Goal: Task Accomplishment & Management: Use online tool/utility

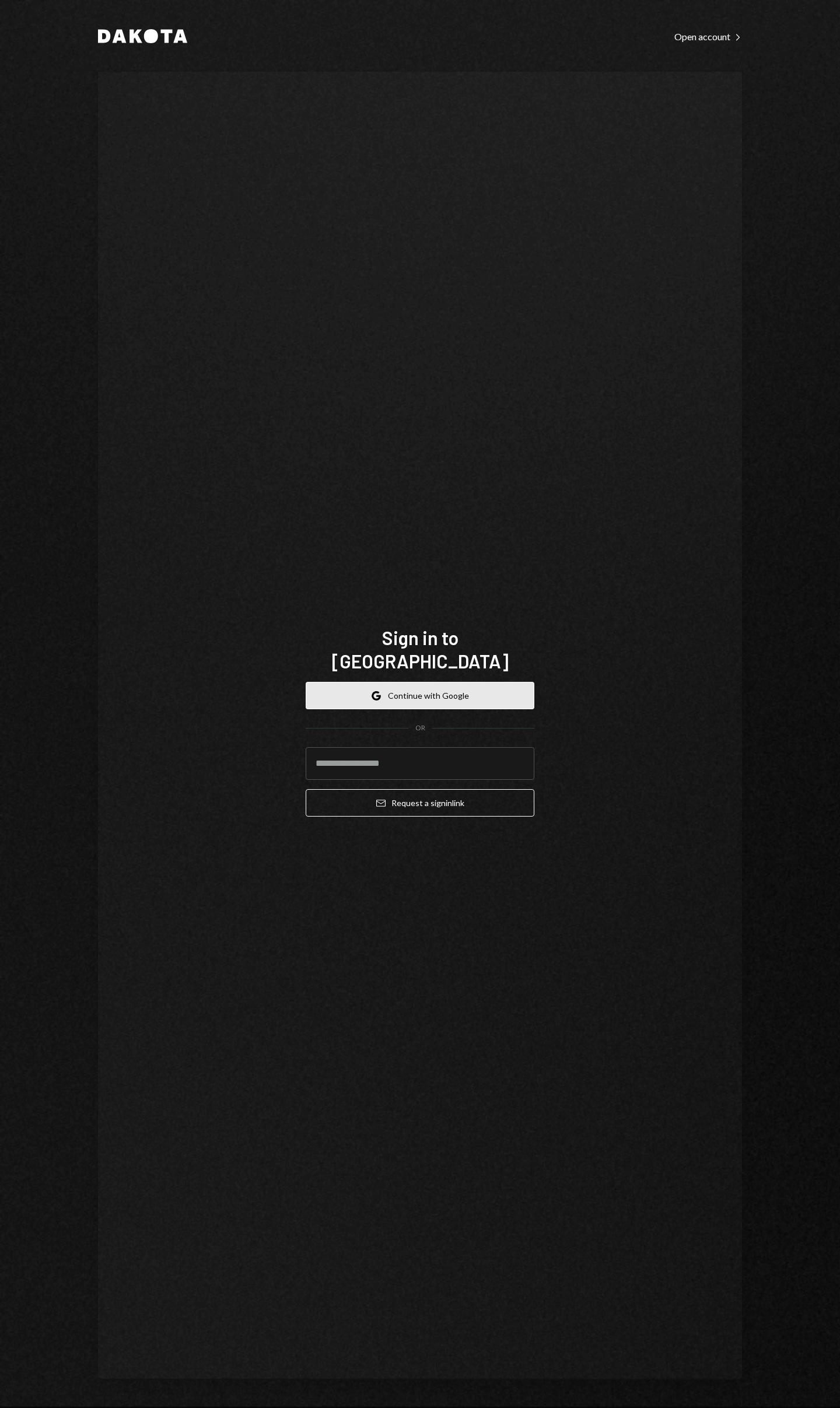
click at [410, 688] on button "Google Continue with Google" at bounding box center [420, 696] width 229 height 28
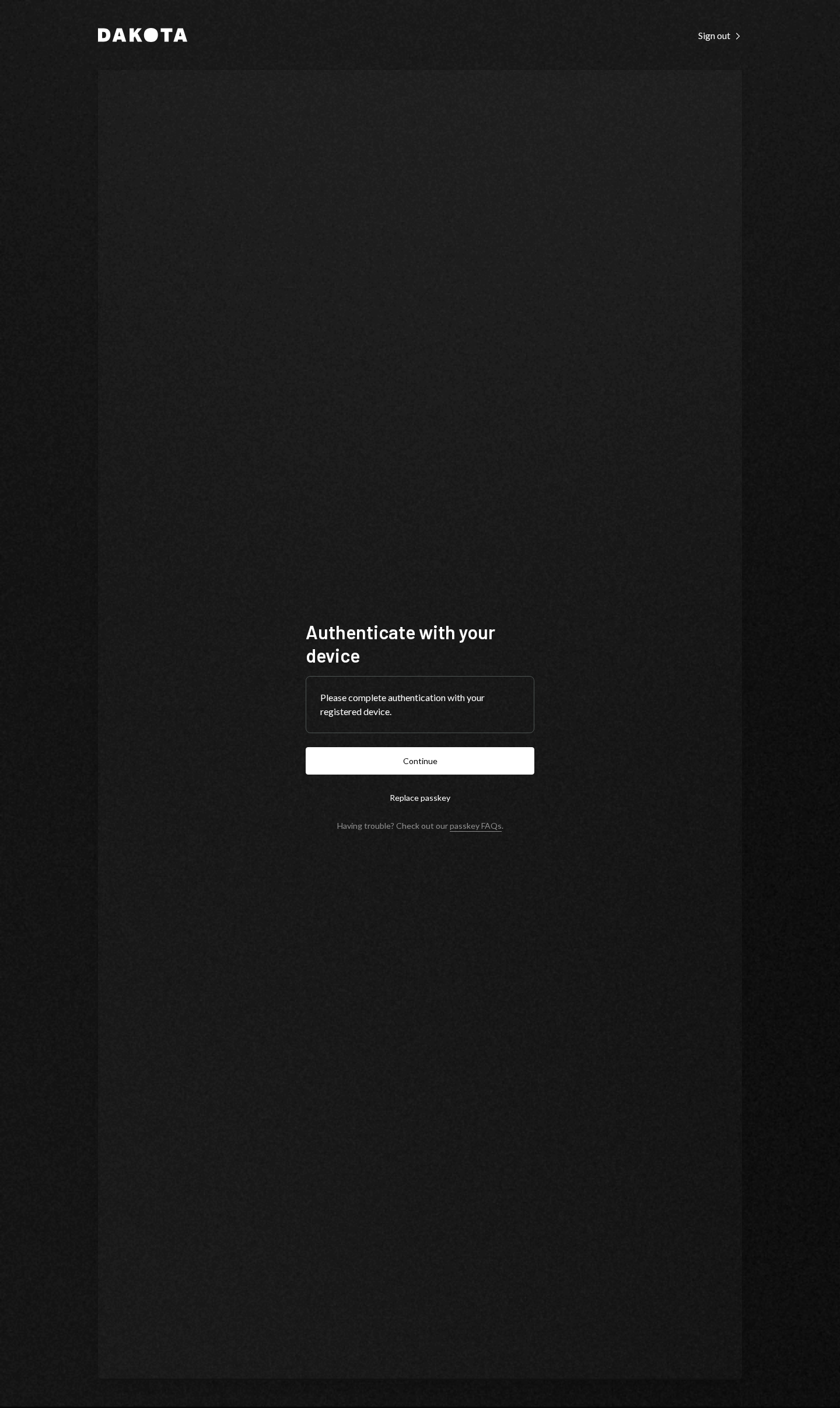
click at [305, 747] on button "Continue" at bounding box center [420, 761] width 229 height 28
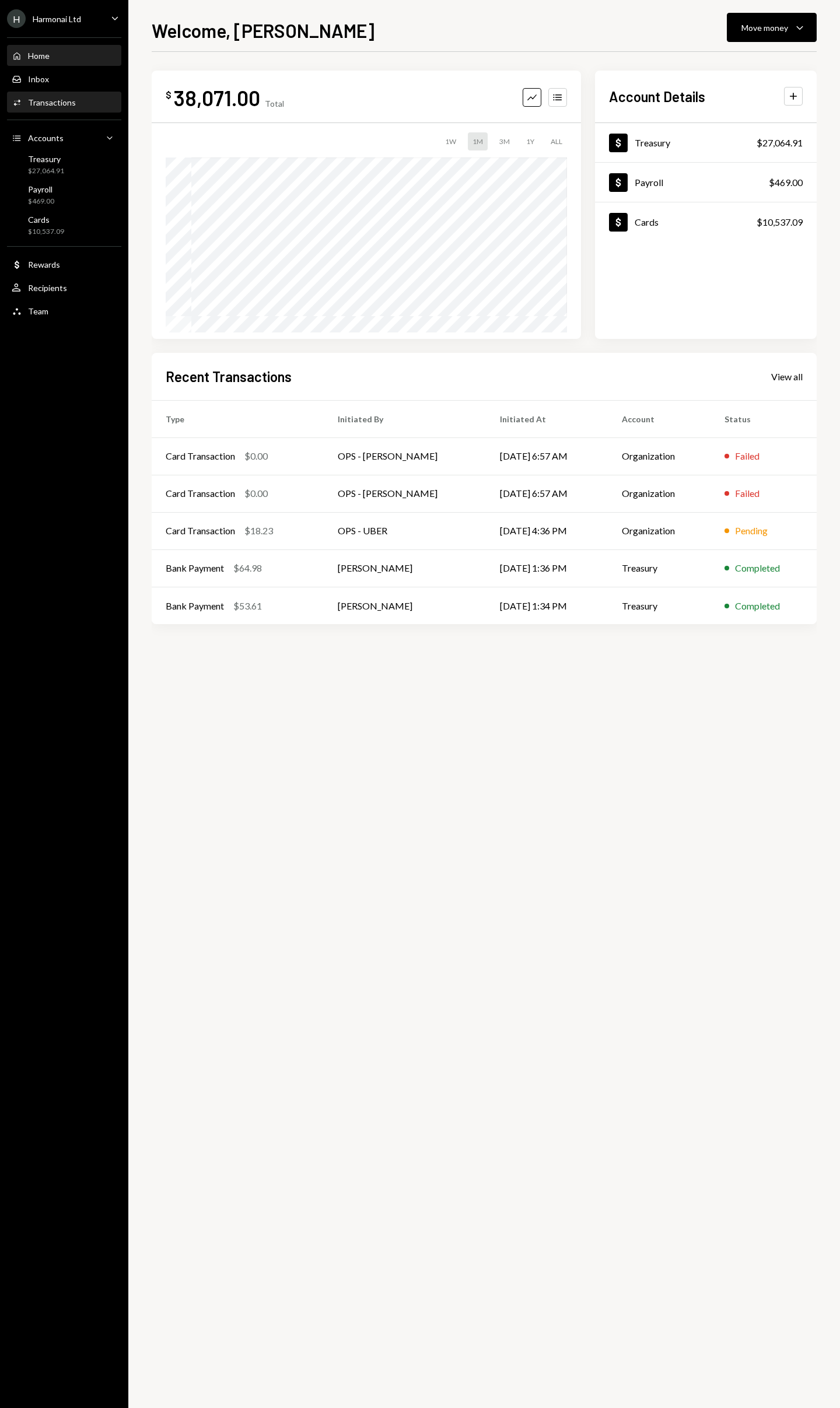
click at [43, 104] on div "Transactions" at bounding box center [52, 102] width 48 height 10
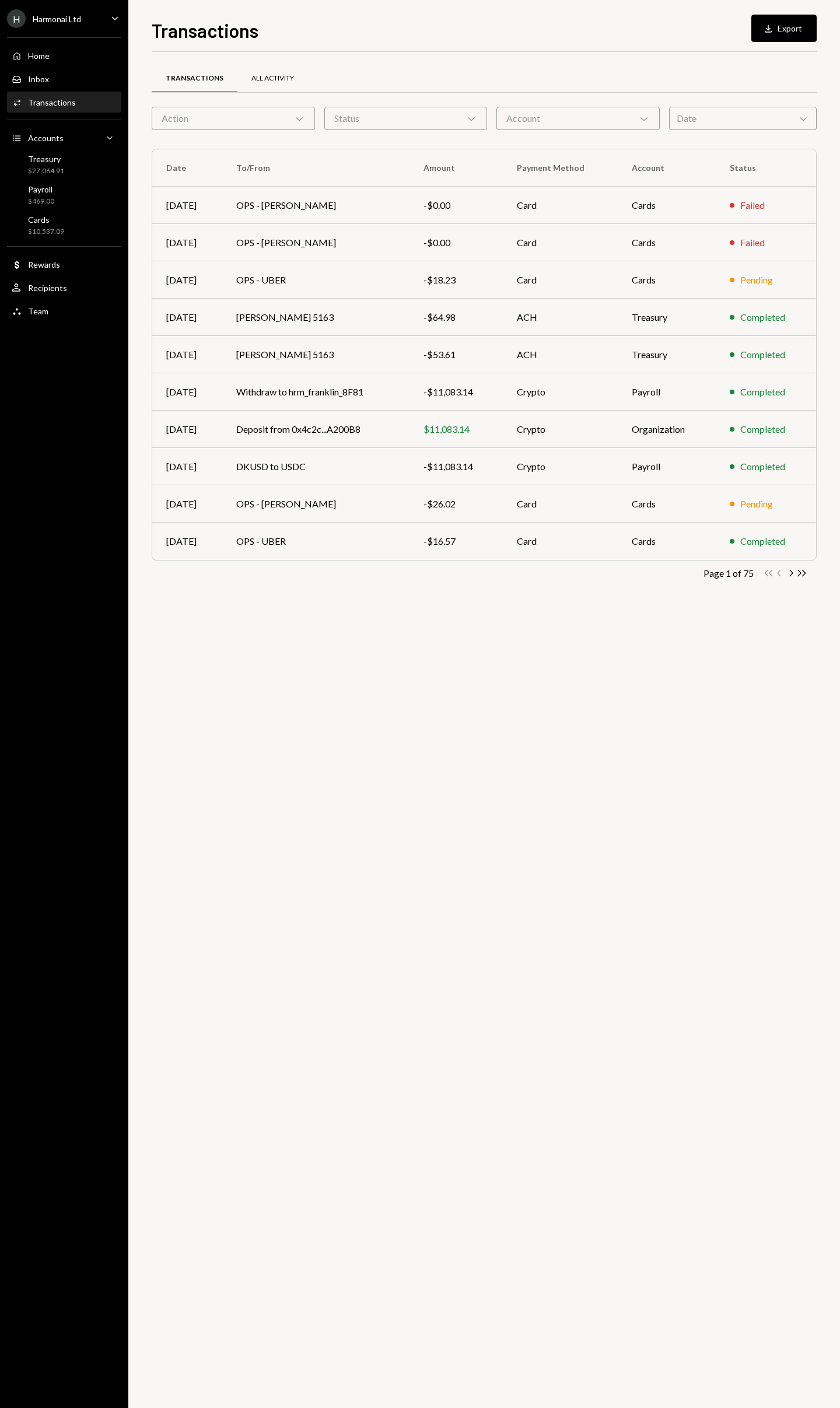
click at [270, 77] on div "All Activity" at bounding box center [273, 78] width 43 height 10
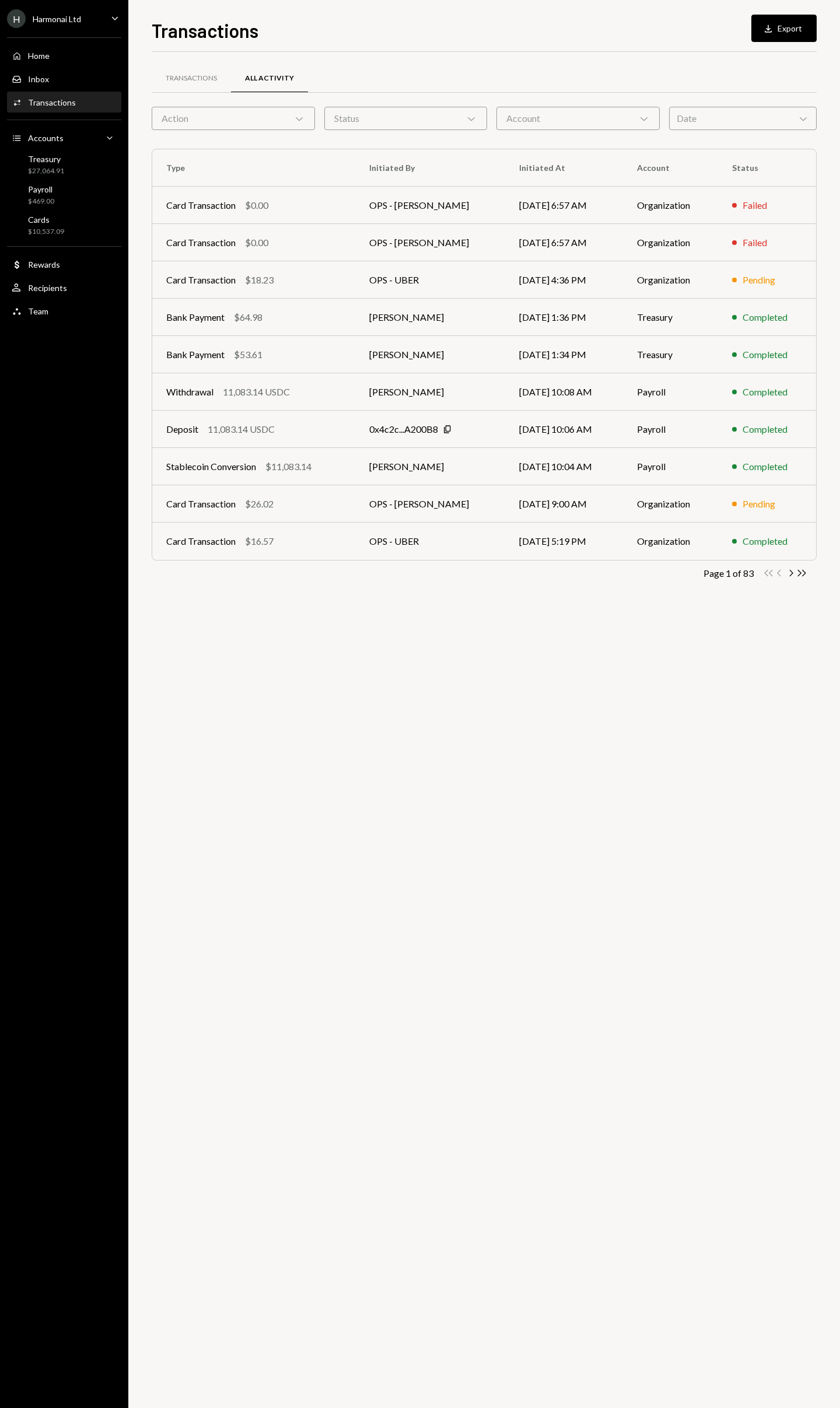
click at [636, 121] on div "Account Chevron Down" at bounding box center [578, 119] width 163 height 23
click at [691, 121] on div "Date Chevron Down" at bounding box center [742, 119] width 147 height 23
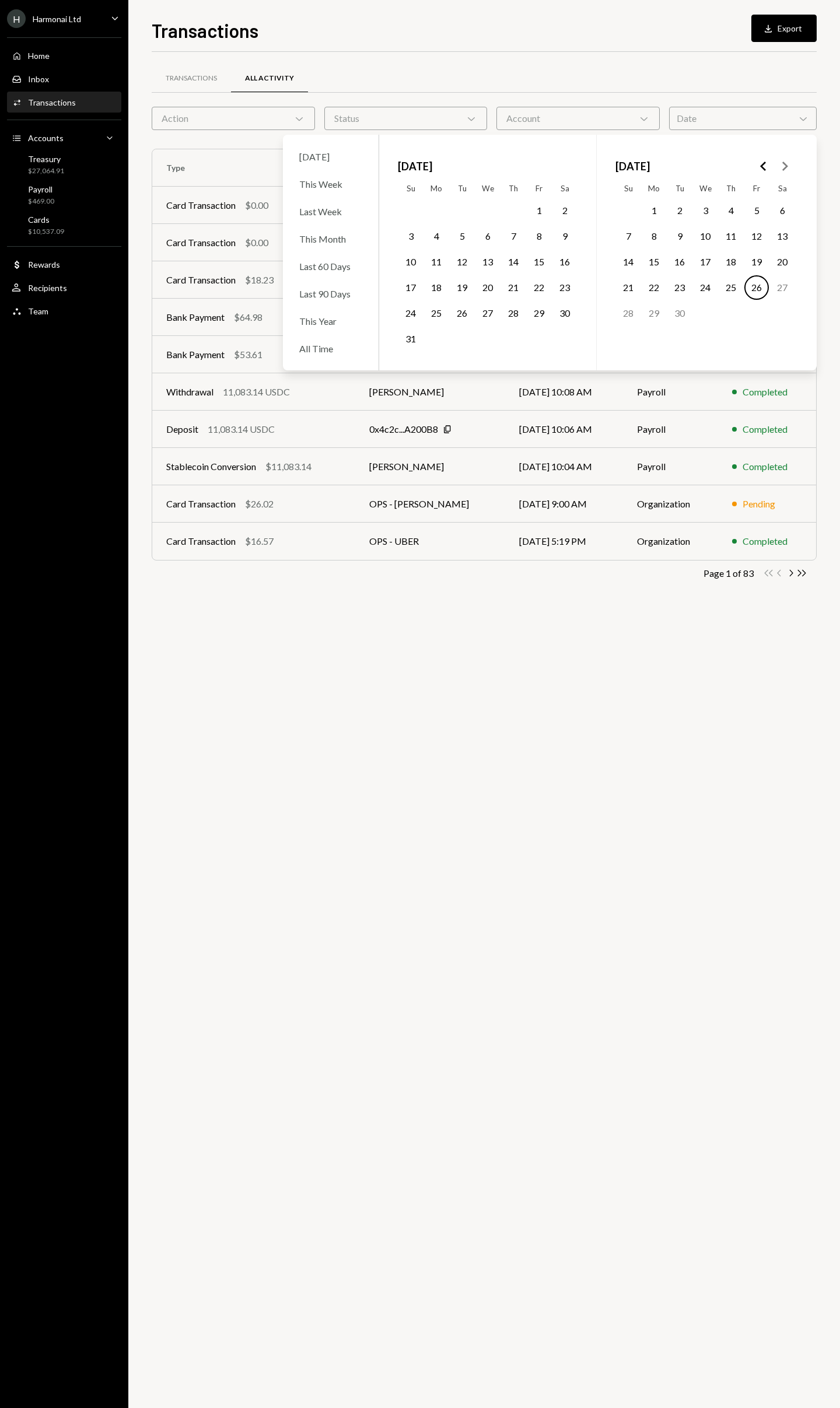
click at [761, 167] on polygon "Go to the Previous Month" at bounding box center [762, 166] width 6 height 9
click at [434, 262] on button "16" at bounding box center [436, 262] width 24 height 24
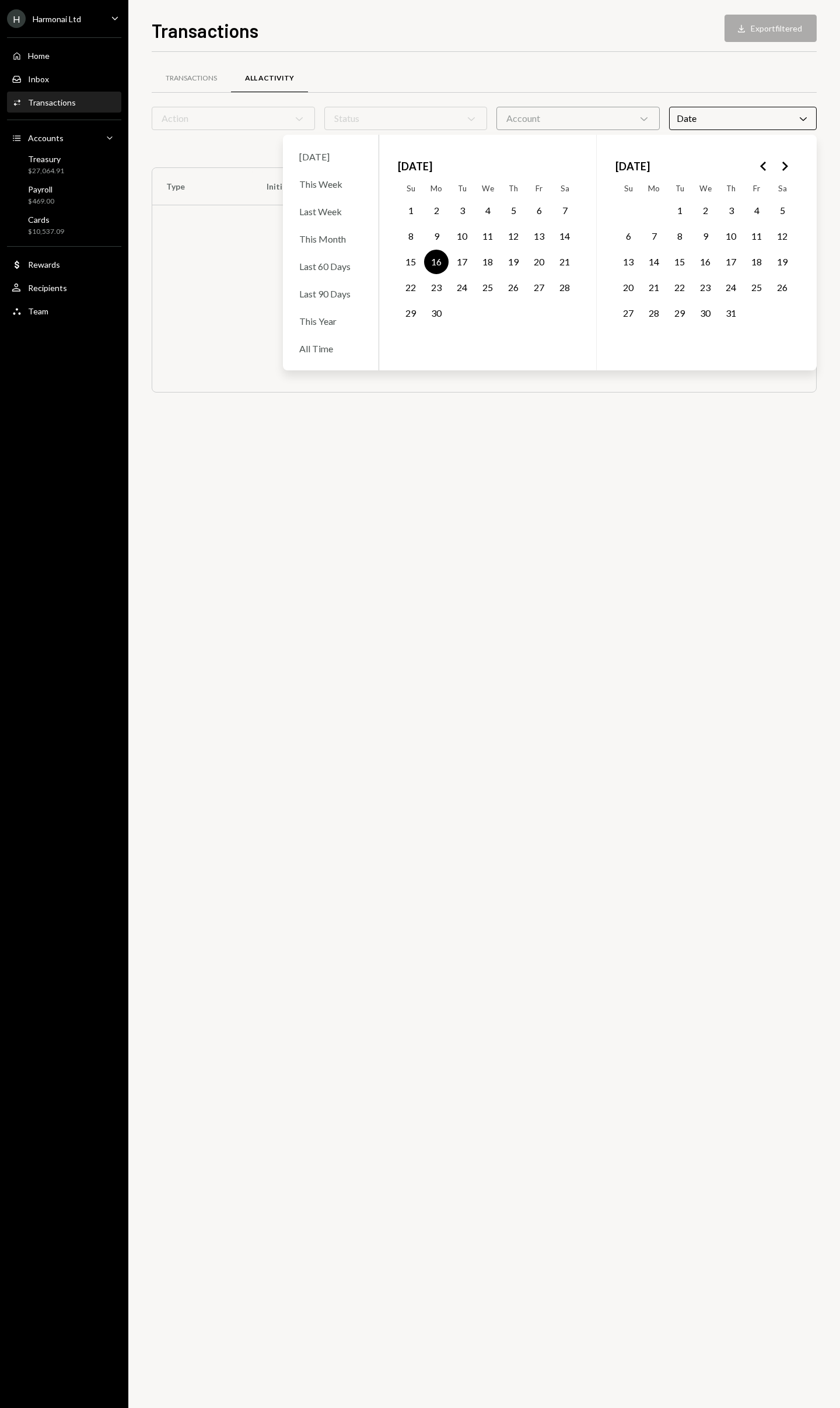
click at [646, 21] on div "Transactions Download Export filtered" at bounding box center [484, 29] width 665 height 26
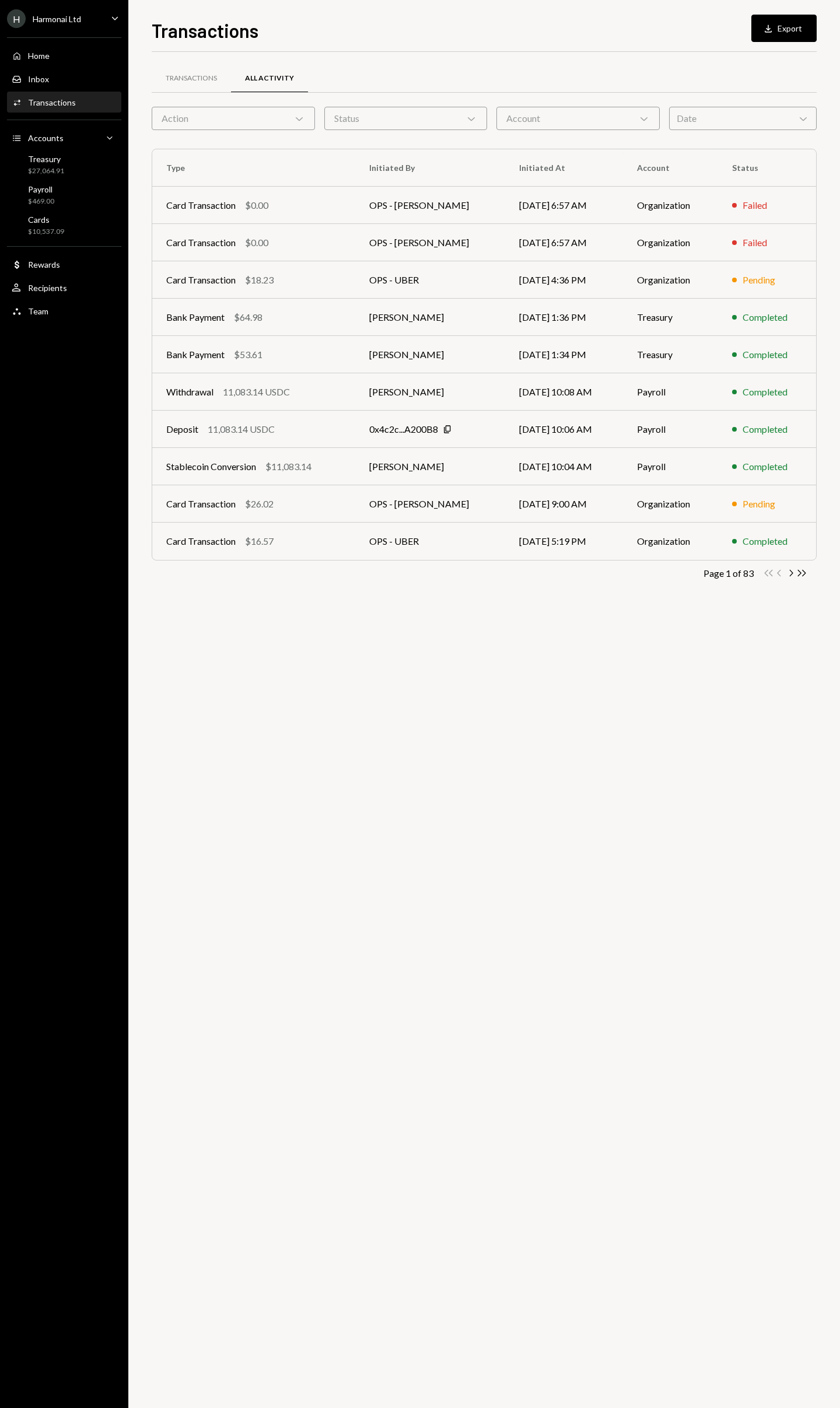
click at [800, 120] on icon "Chevron Down" at bounding box center [803, 118] width 12 height 12
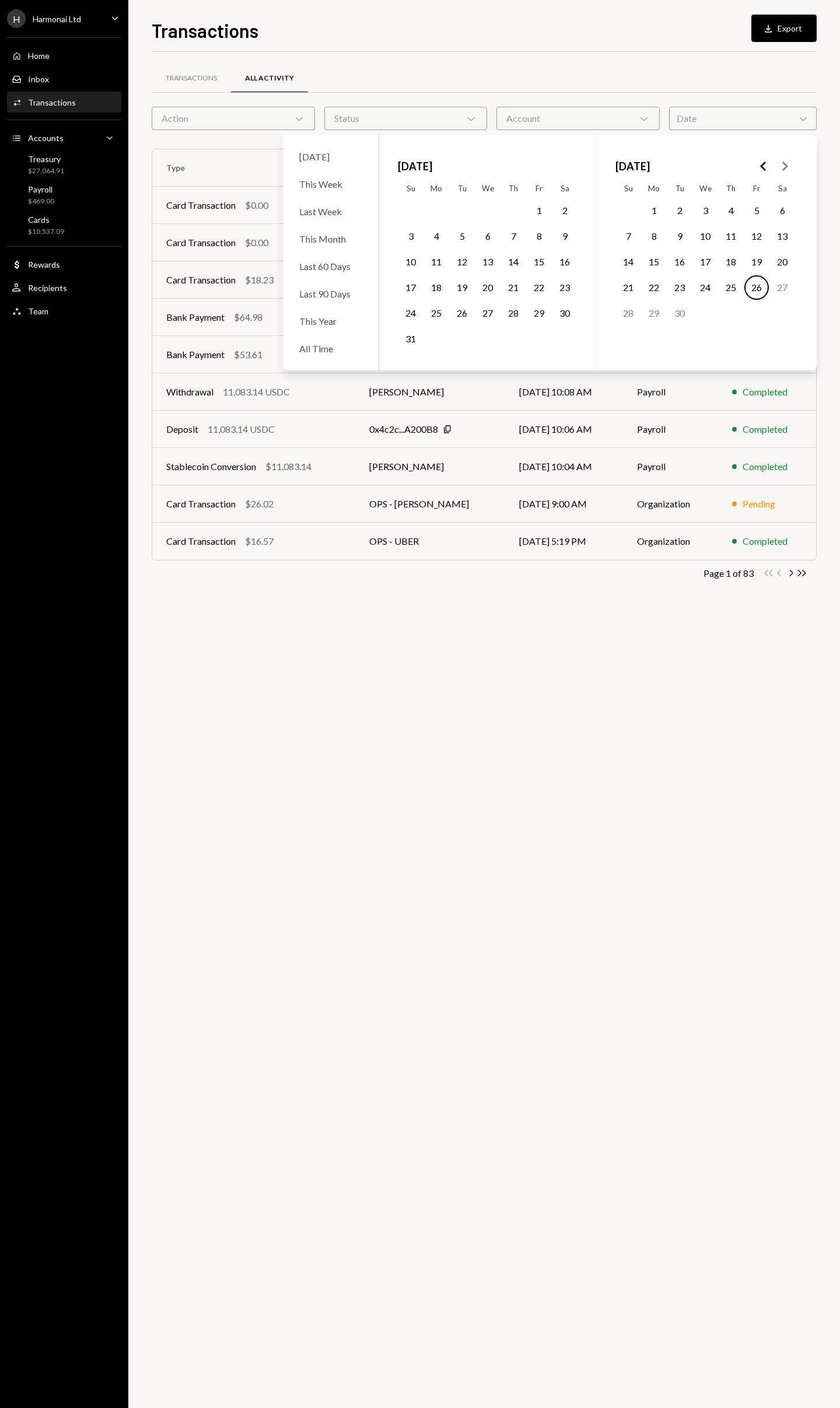
click at [656, 80] on div "Transactions All Activity" at bounding box center [484, 78] width 665 height 29
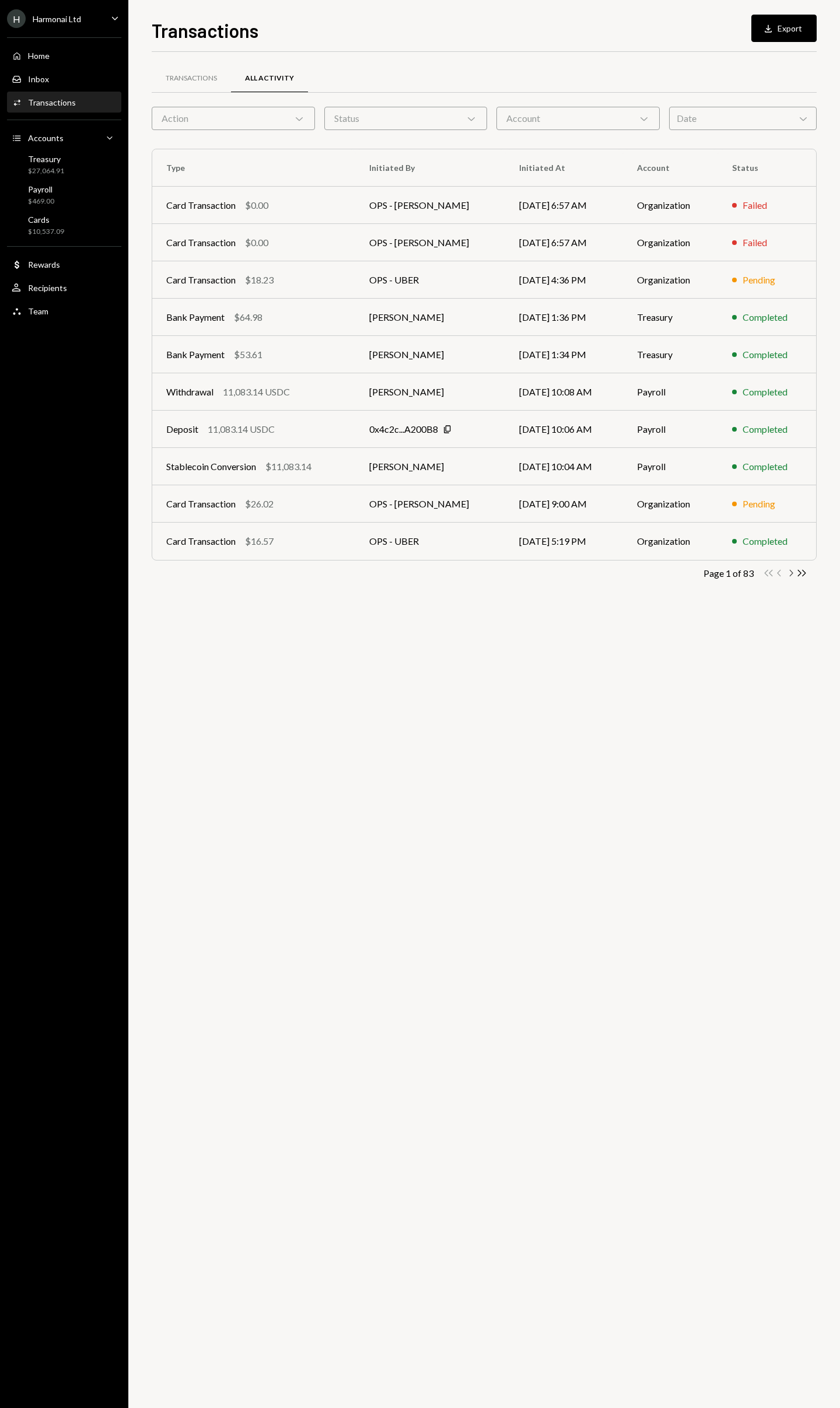
click at [792, 575] on icon "Chevron Right" at bounding box center [790, 573] width 11 height 11
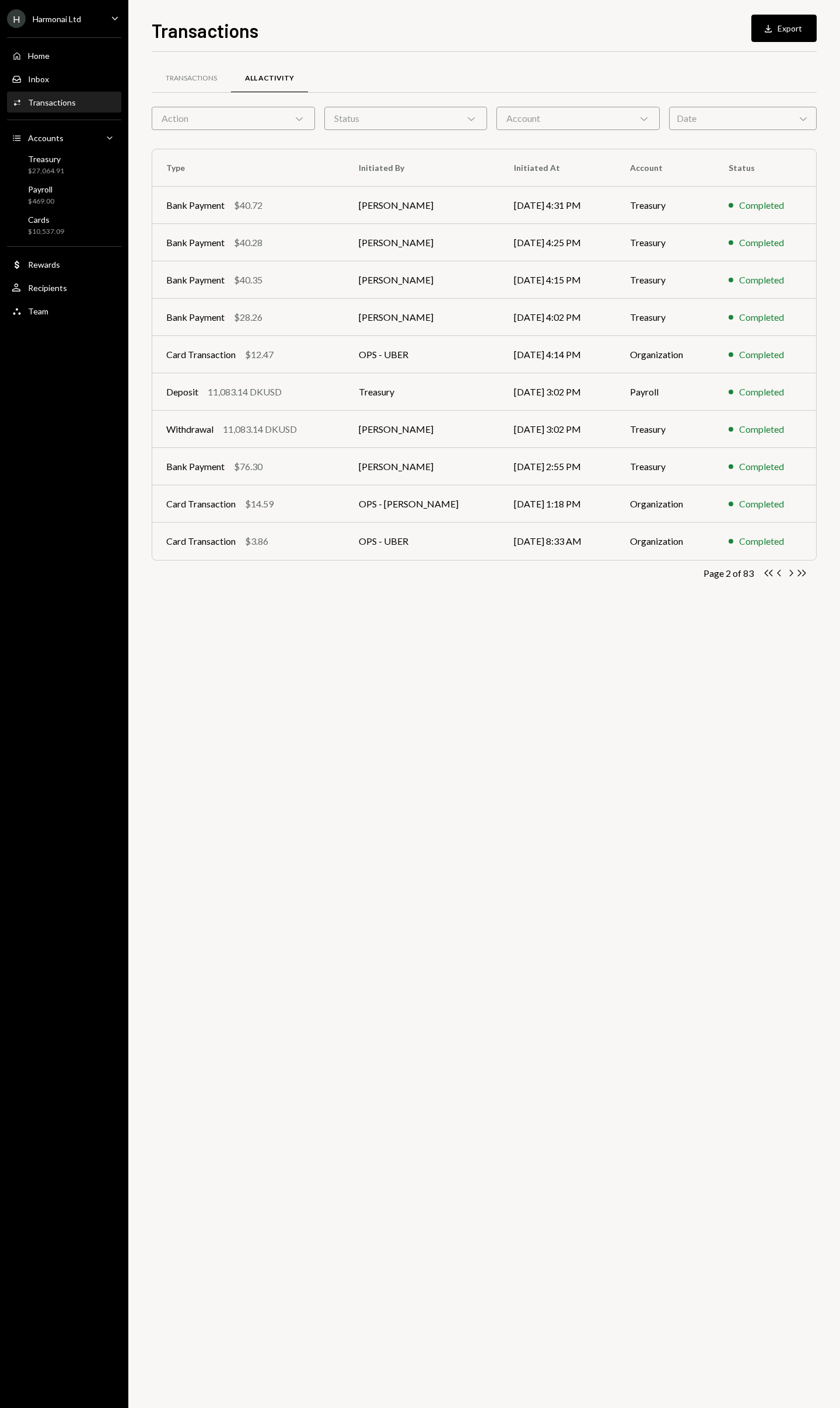
click at [792, 575] on icon "Chevron Right" at bounding box center [790, 573] width 11 height 11
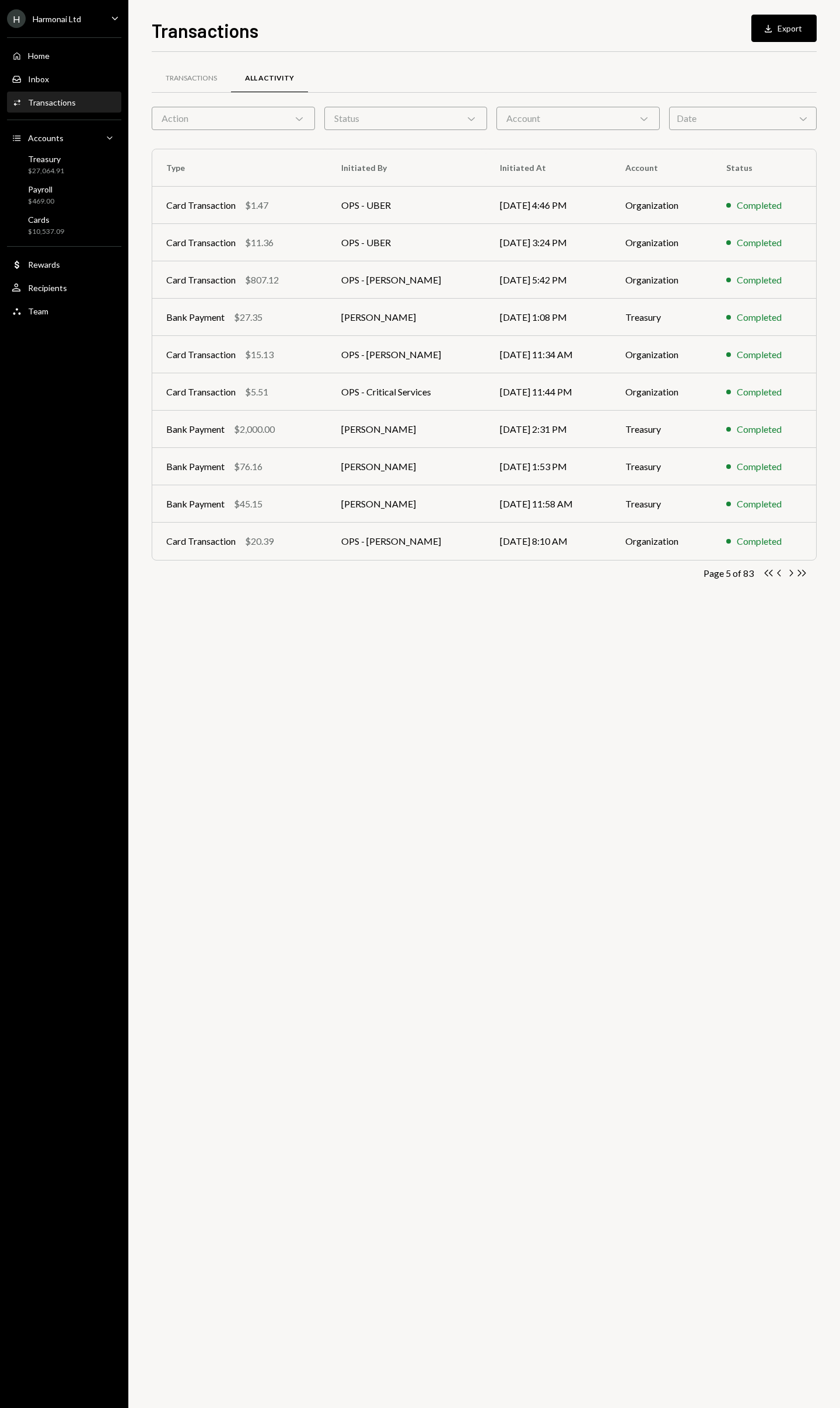
click at [792, 575] on icon "Chevron Right" at bounding box center [790, 573] width 11 height 11
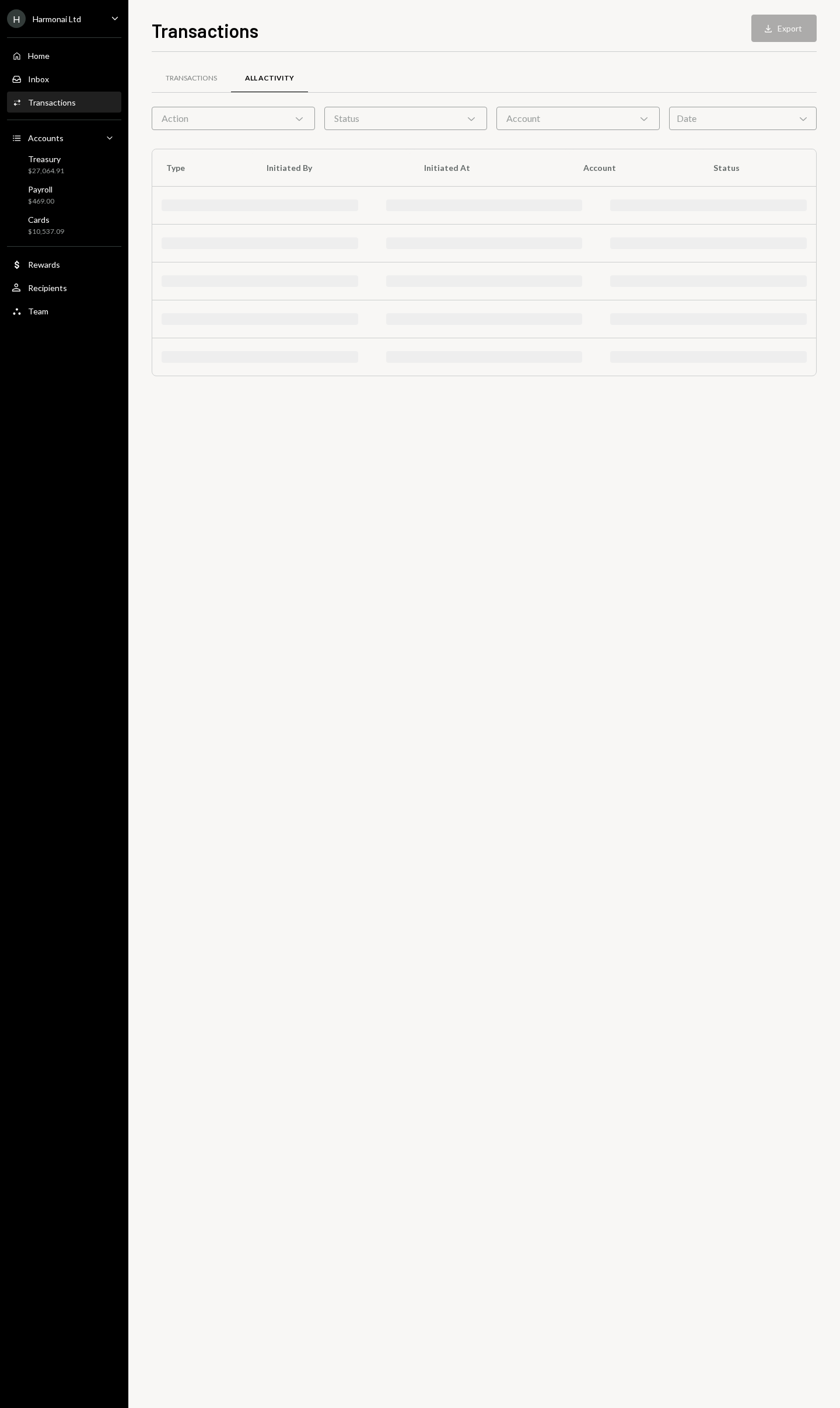
click at [792, 575] on div "Transactions All Activity Action Chevron Down Status Chevron Down Account Chevr…" at bounding box center [484, 729] width 665 height 1356
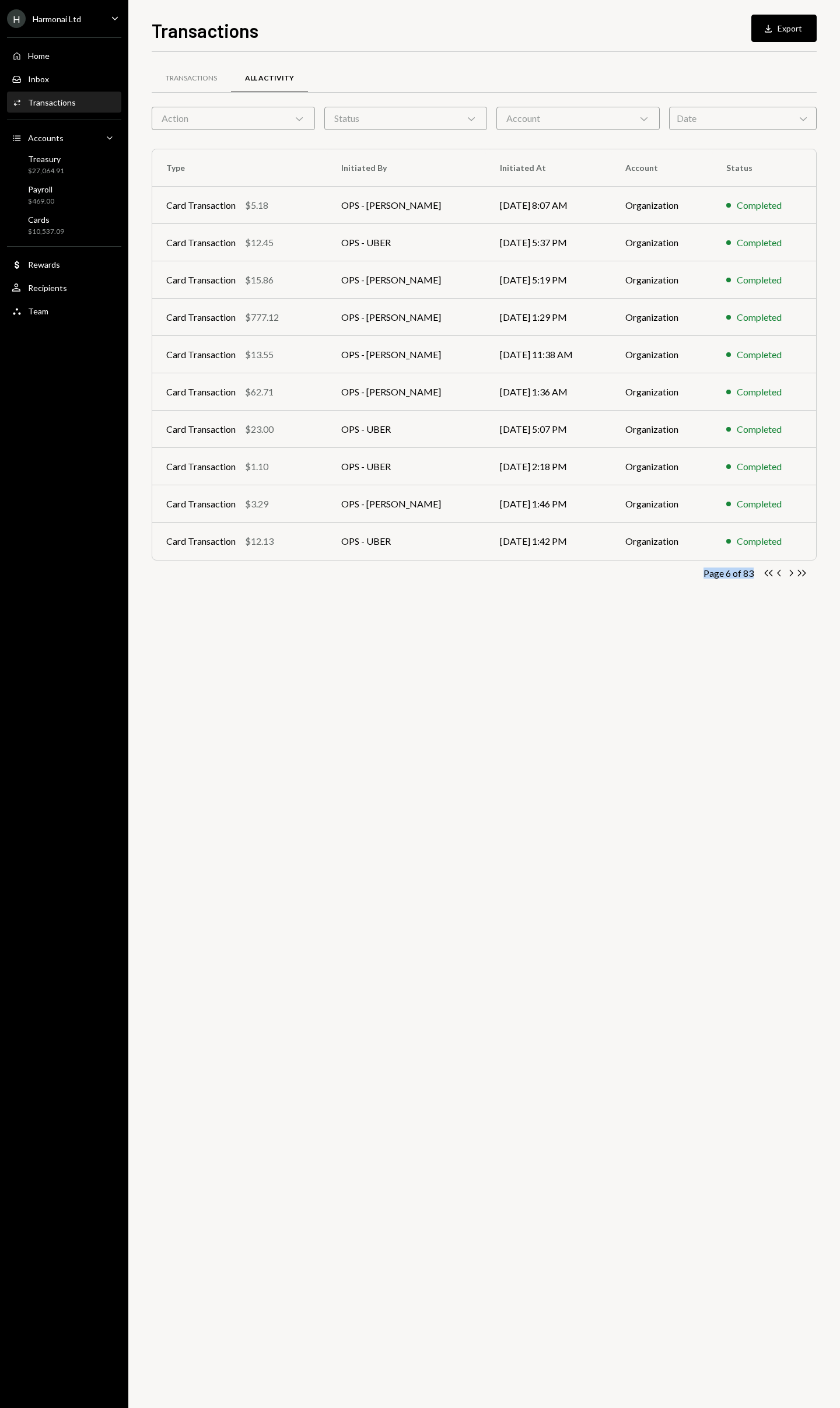
click at [792, 575] on icon "Chevron Right" at bounding box center [790, 573] width 11 height 11
click at [800, 575] on icon "Double Arrow Right" at bounding box center [802, 573] width 11 height 11
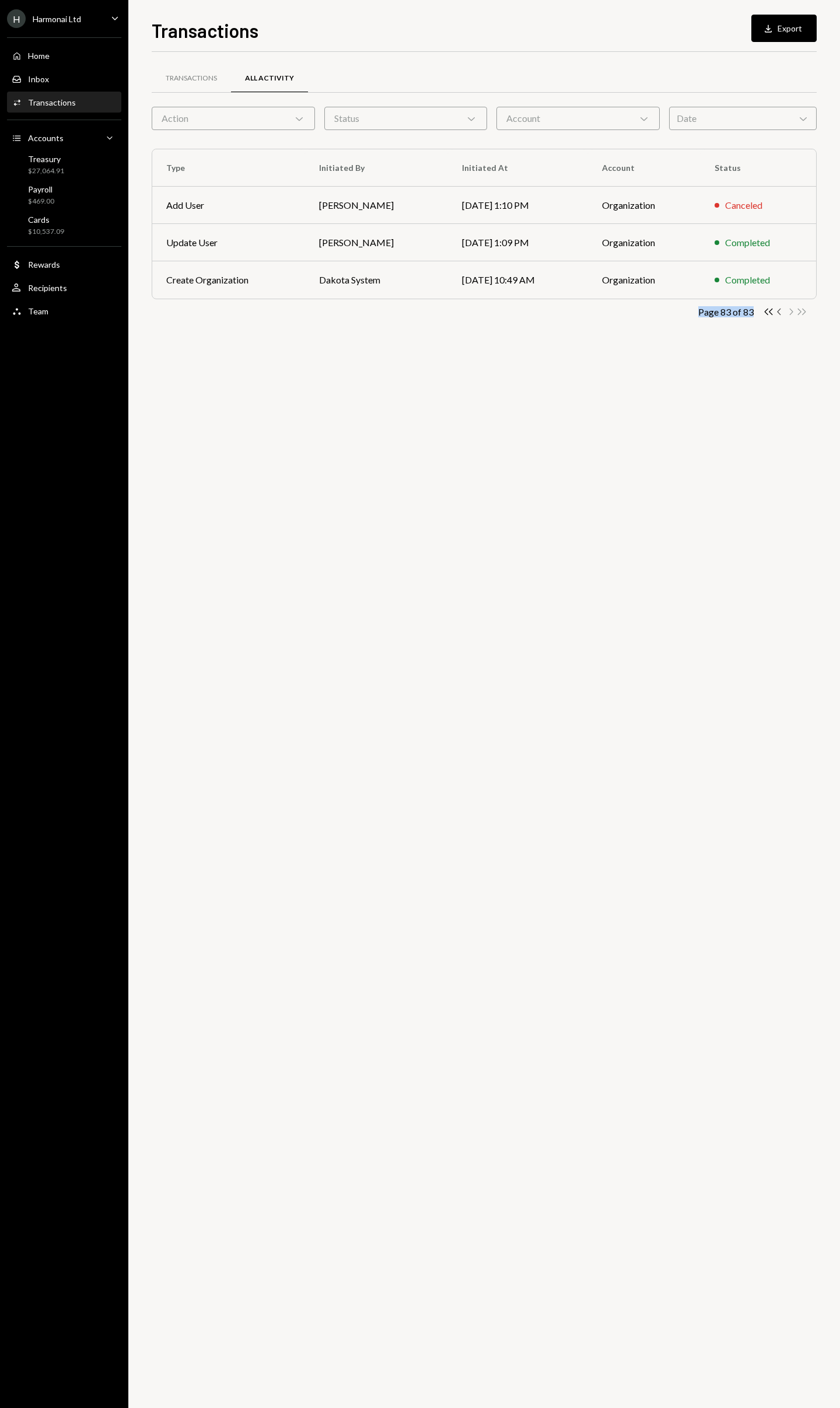
click at [780, 312] on icon "Chevron Left" at bounding box center [779, 312] width 11 height 11
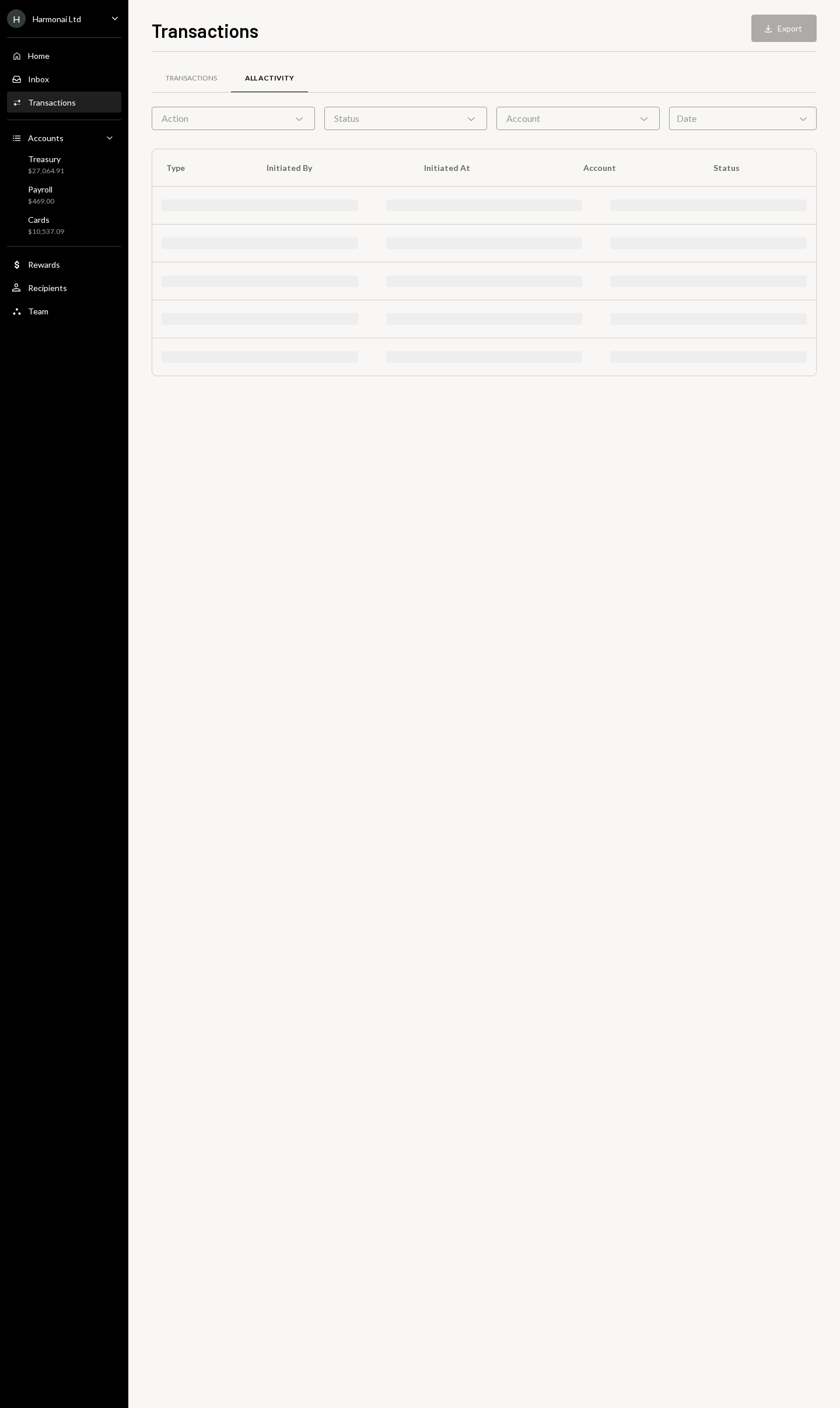
click at [780, 312] on div at bounding box center [485, 320] width 664 height 37
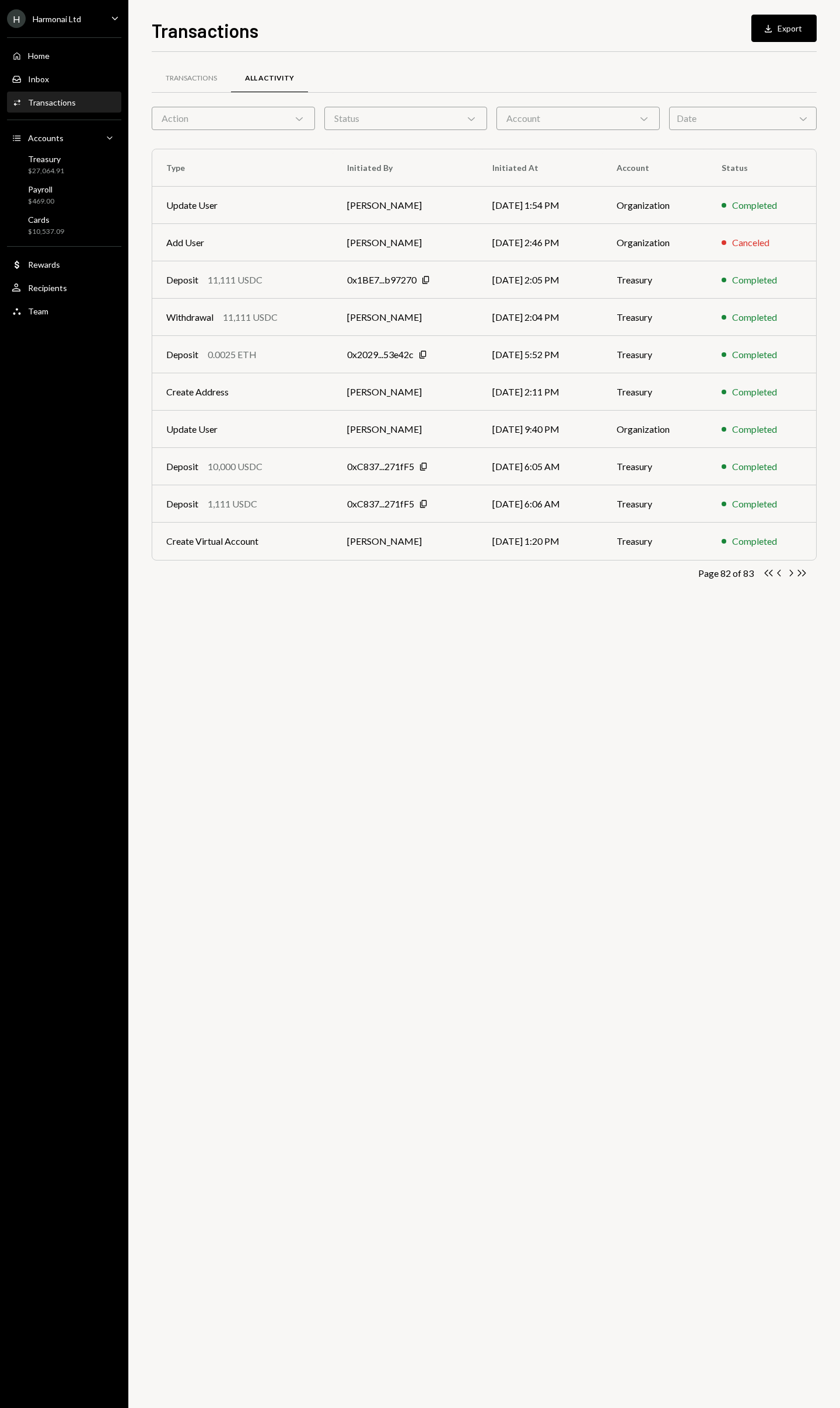
click at [780, 312] on div "Completed" at bounding box center [761, 318] width 80 height 14
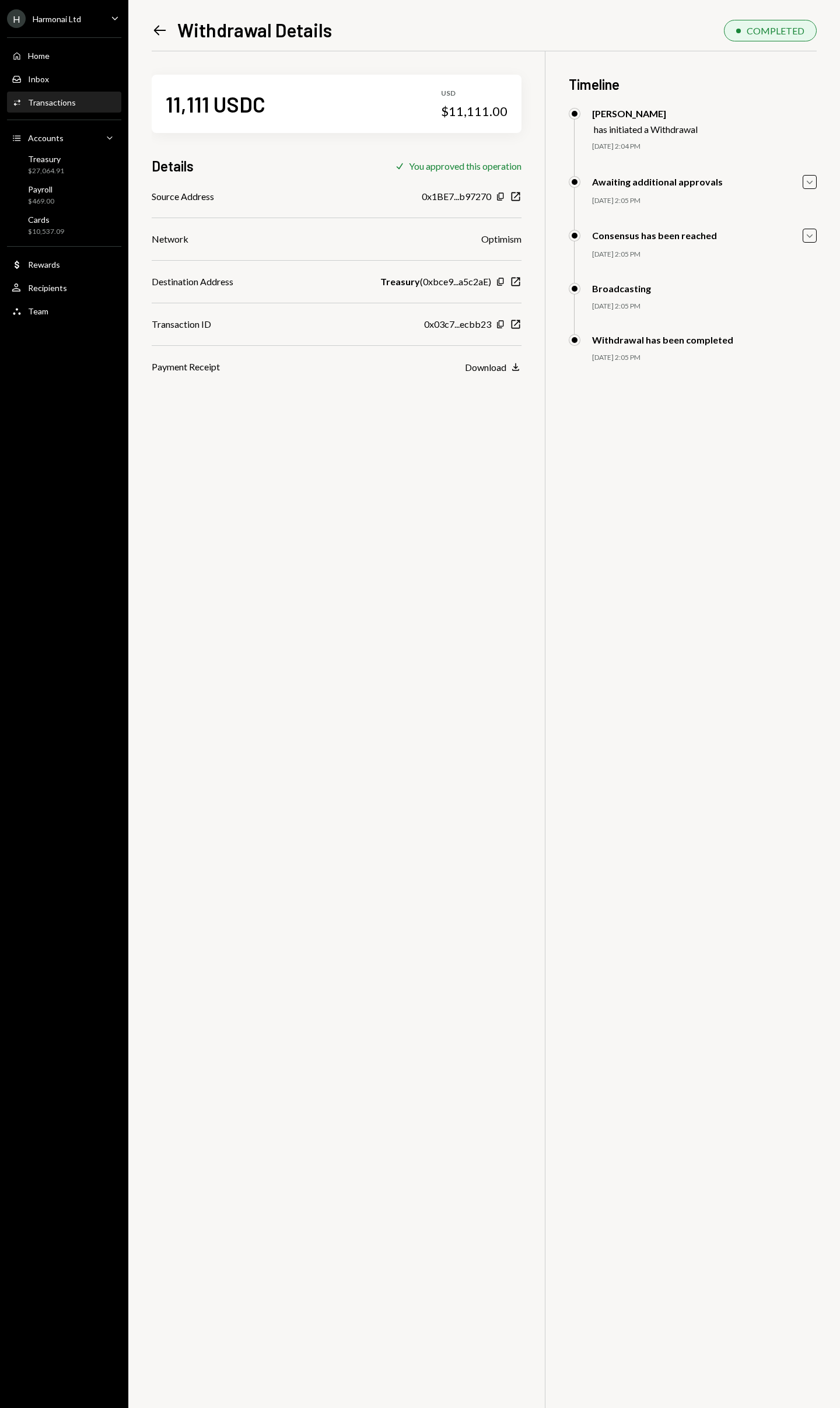
click at [162, 36] on icon "Left Arrow" at bounding box center [160, 30] width 16 height 16
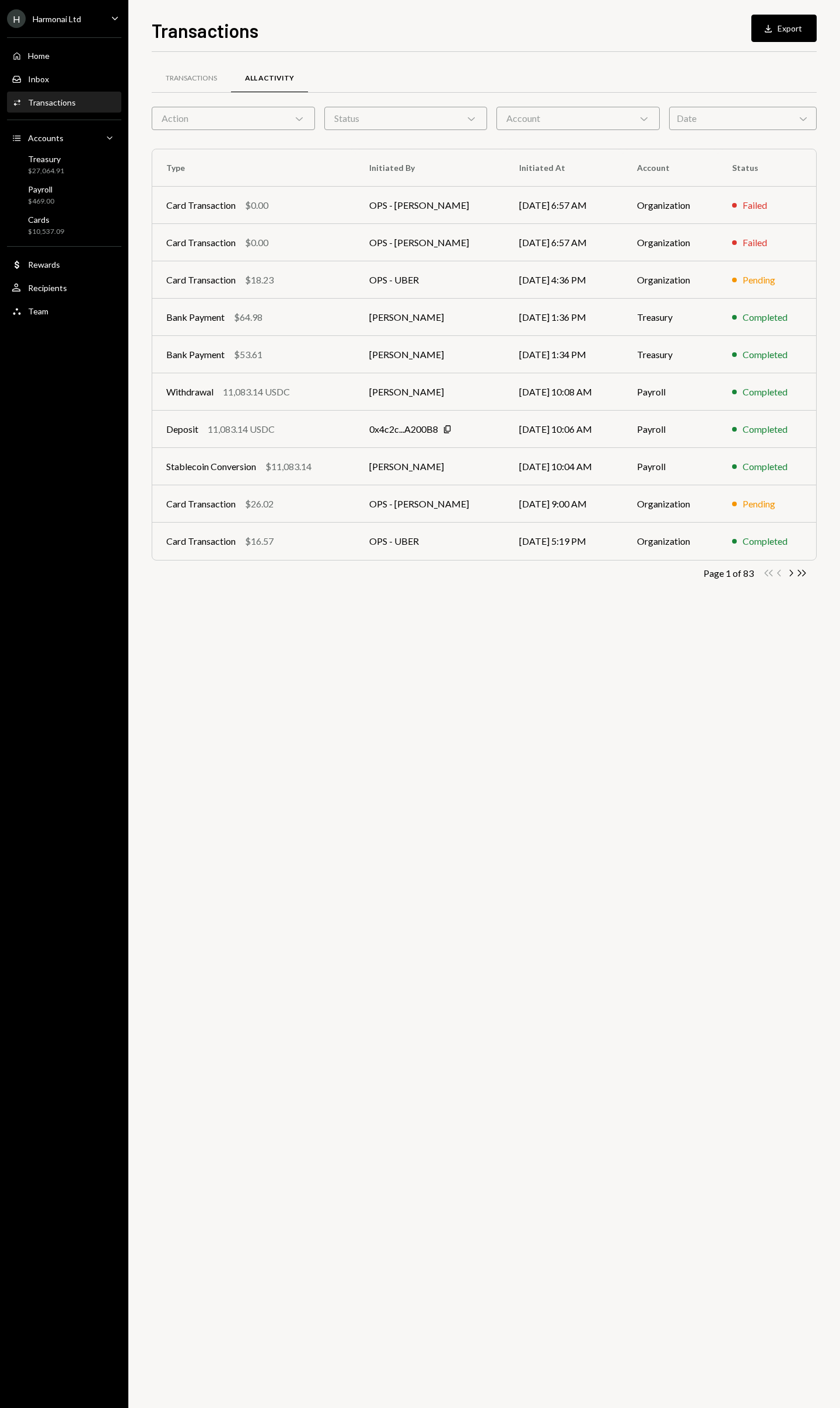
click at [271, 121] on div "Action Chevron Down" at bounding box center [233, 119] width 163 height 23
click at [374, 117] on div "Status Chevron Down" at bounding box center [405, 119] width 163 height 23
click at [561, 121] on div "Account Chevron Down" at bounding box center [578, 119] width 163 height 23
click at [512, 146] on button "Treasury" at bounding box center [512, 148] width 9 height 9
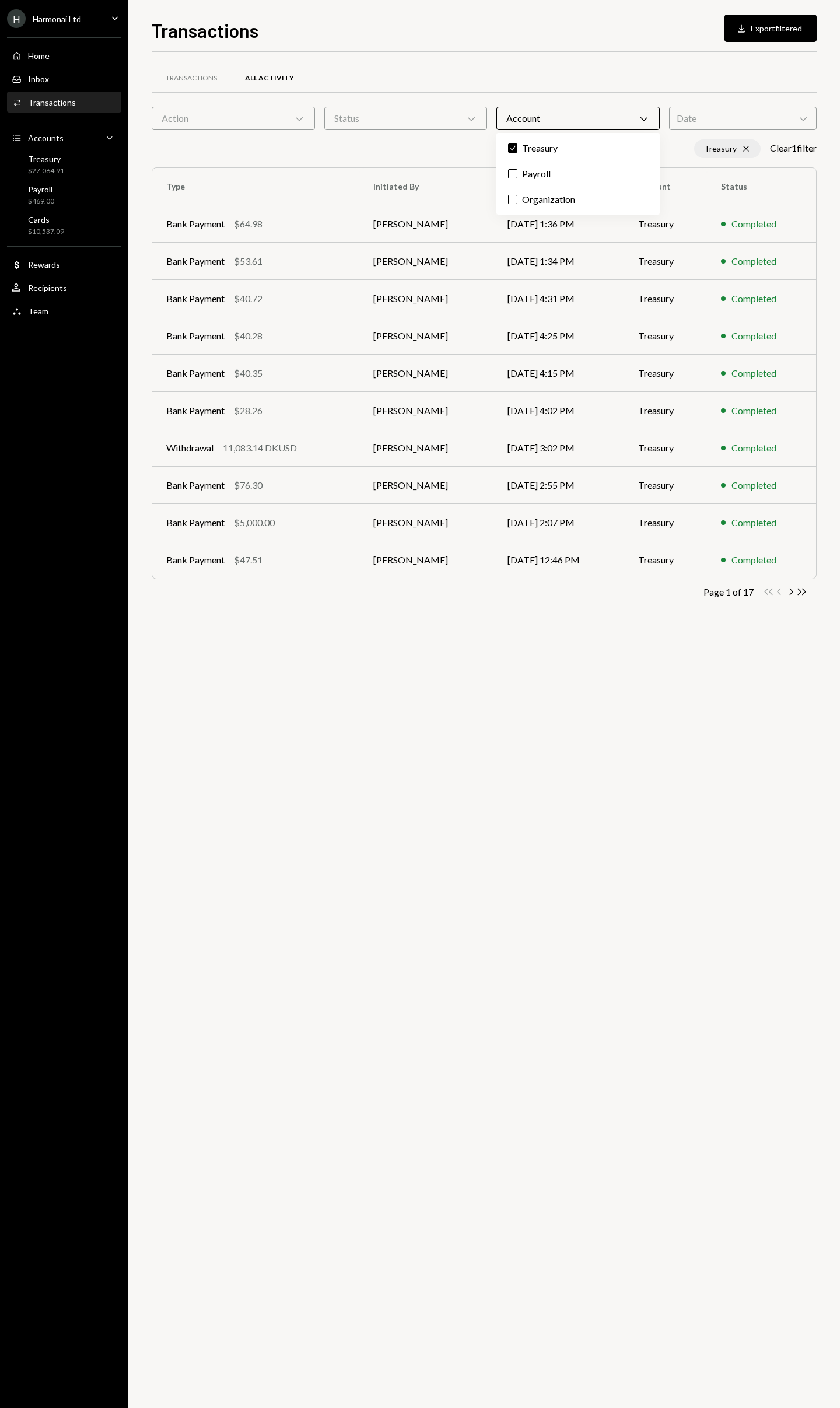
click at [743, 147] on icon at bounding box center [745, 149] width 5 height 5
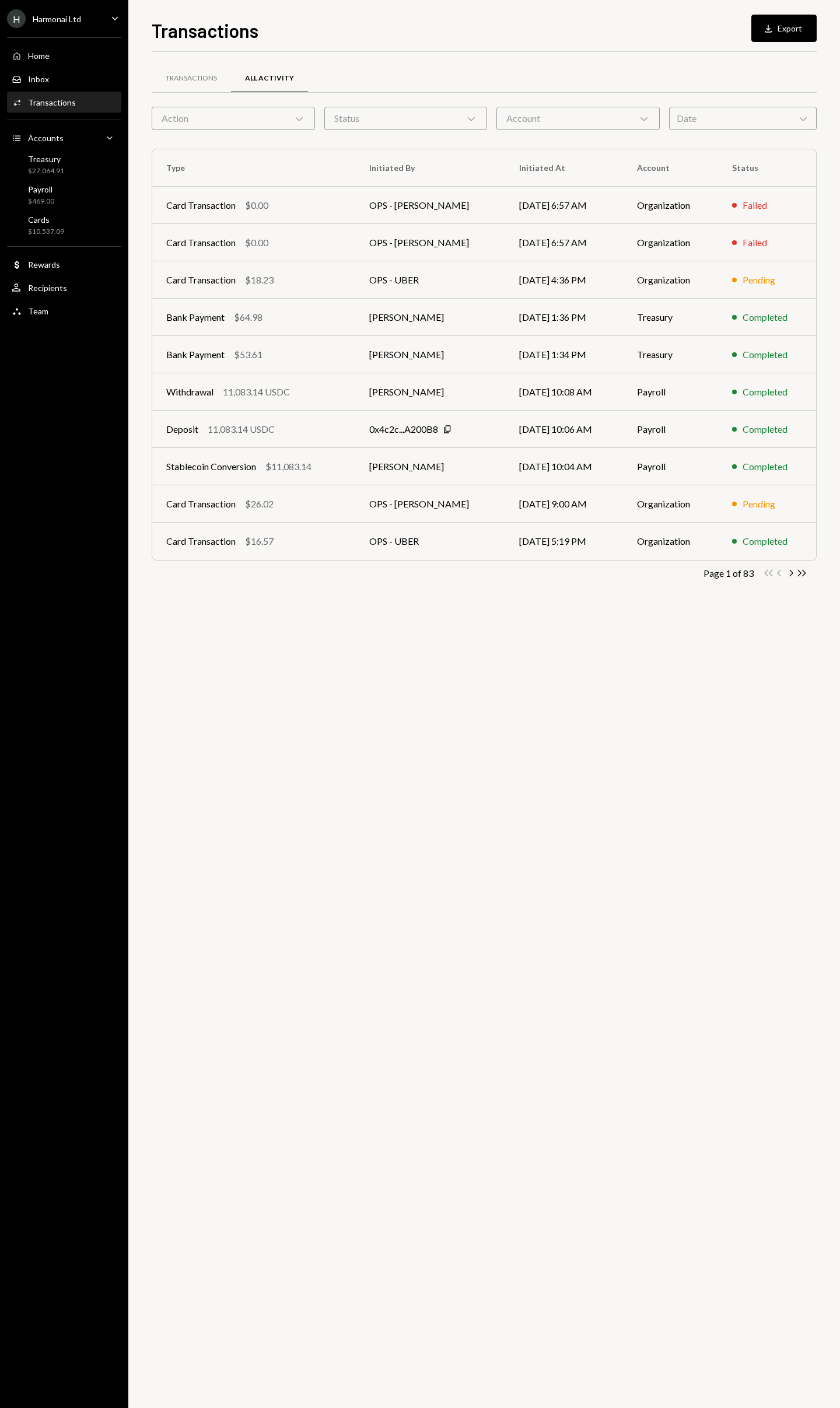
click at [638, 116] on icon "Chevron Down" at bounding box center [644, 118] width 12 height 12
click at [528, 143] on label "Treasury" at bounding box center [578, 148] width 154 height 21
click at [518, 144] on button "Treasury" at bounding box center [512, 148] width 9 height 9
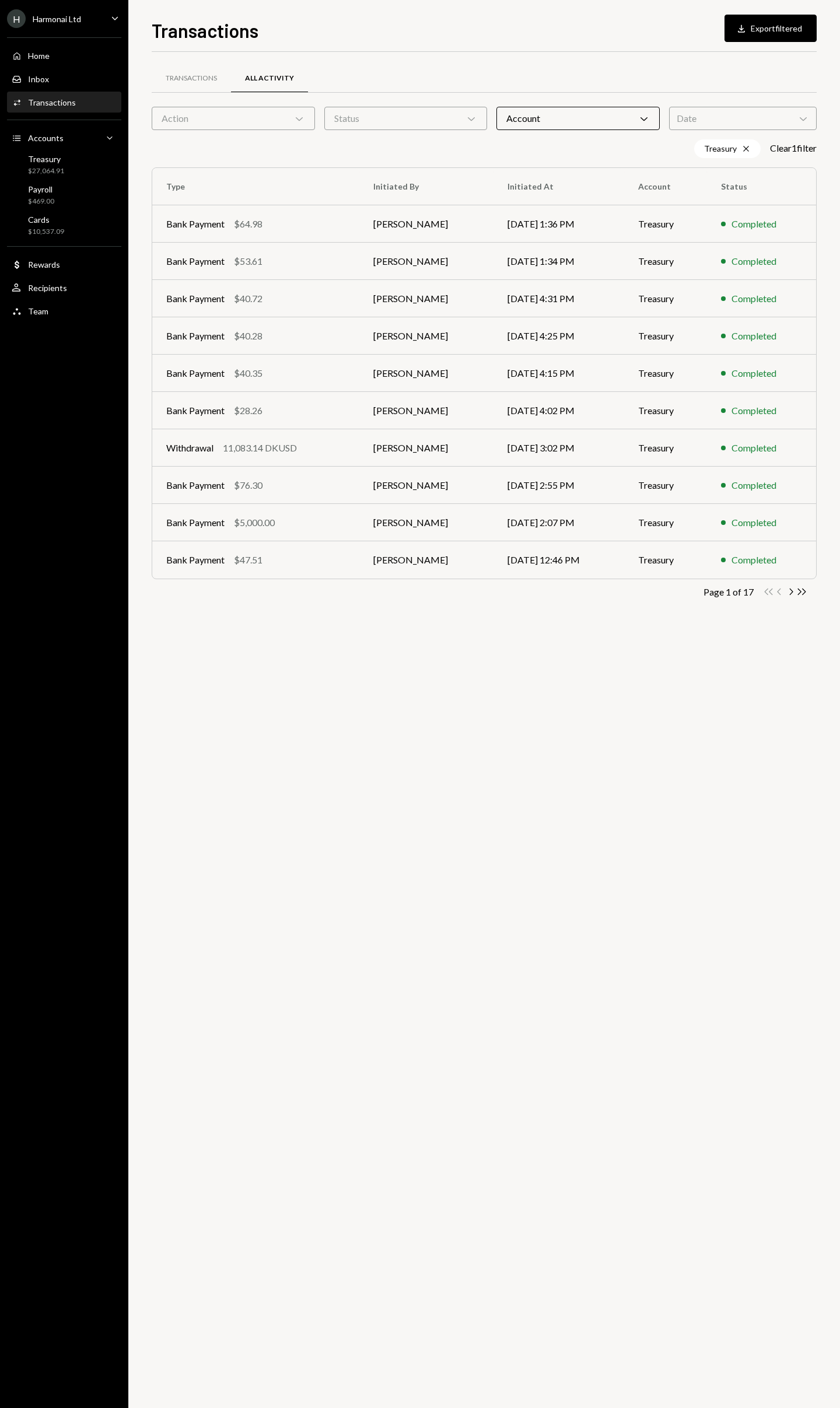
click at [701, 68] on div "Transactions All Activity" at bounding box center [484, 78] width 665 height 29
click at [791, 592] on icon "Chevron Right" at bounding box center [790, 592] width 11 height 11
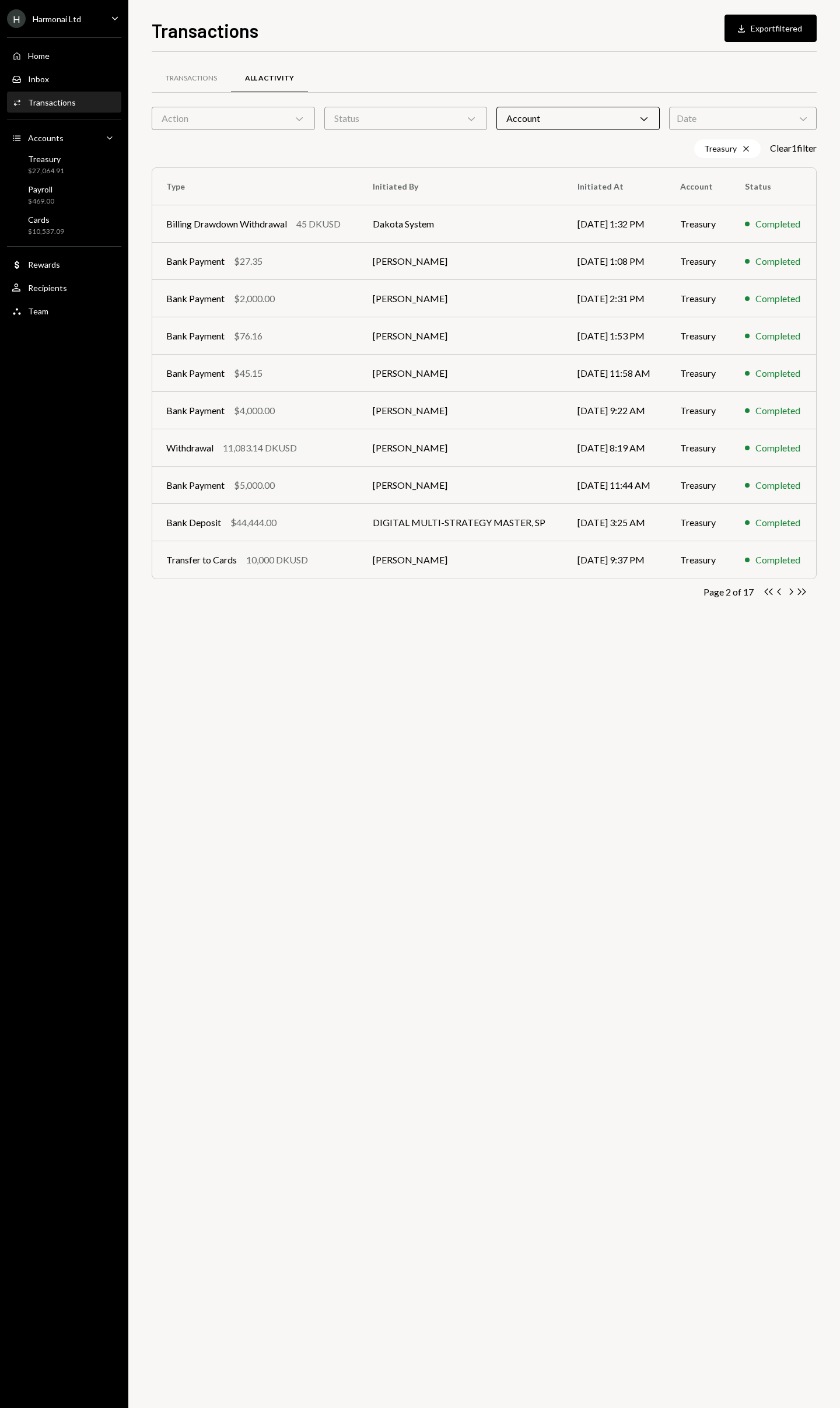
click at [791, 592] on icon "Chevron Right" at bounding box center [790, 592] width 11 height 11
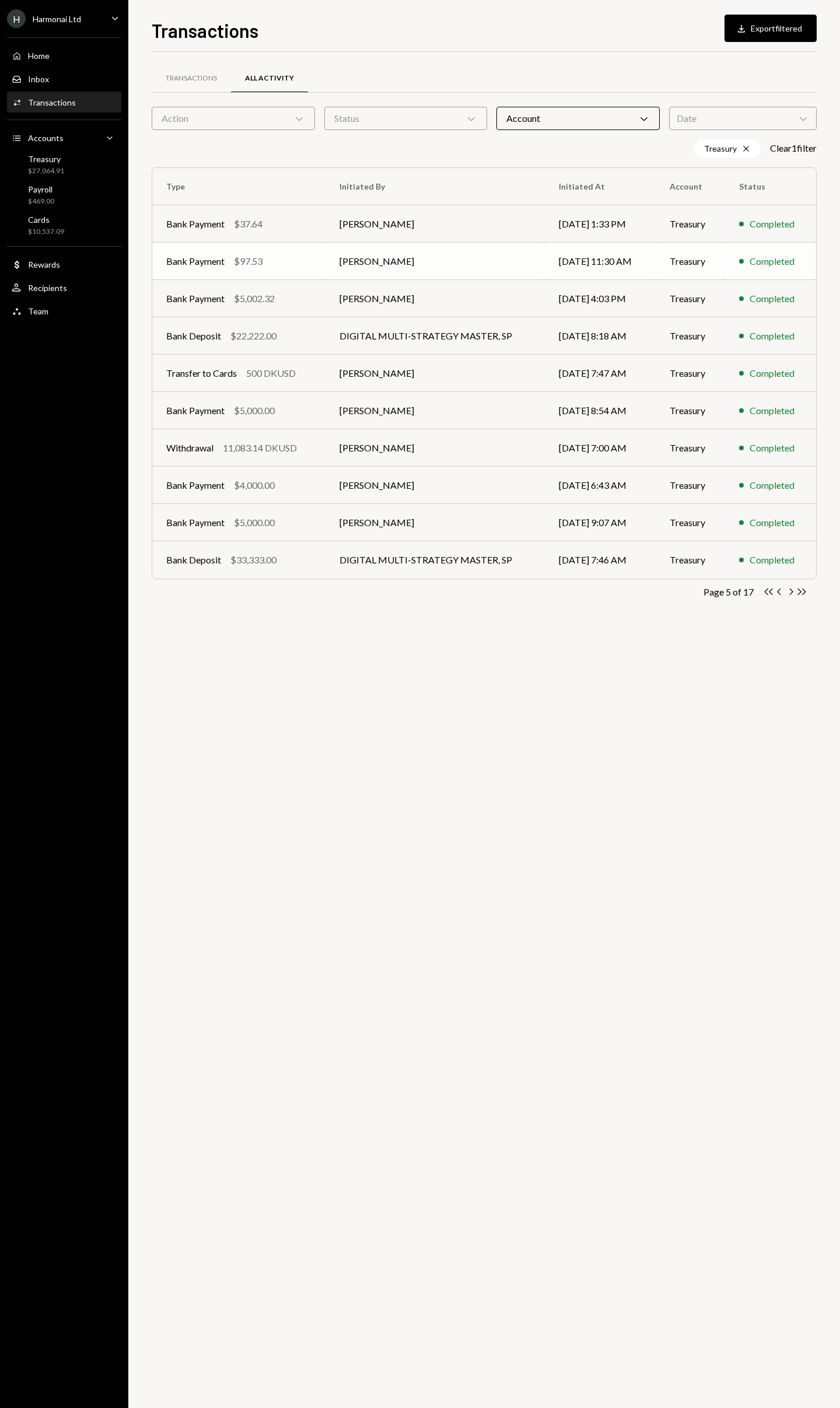
click at [470, 260] on td "[PERSON_NAME]" at bounding box center [436, 262] width 220 height 37
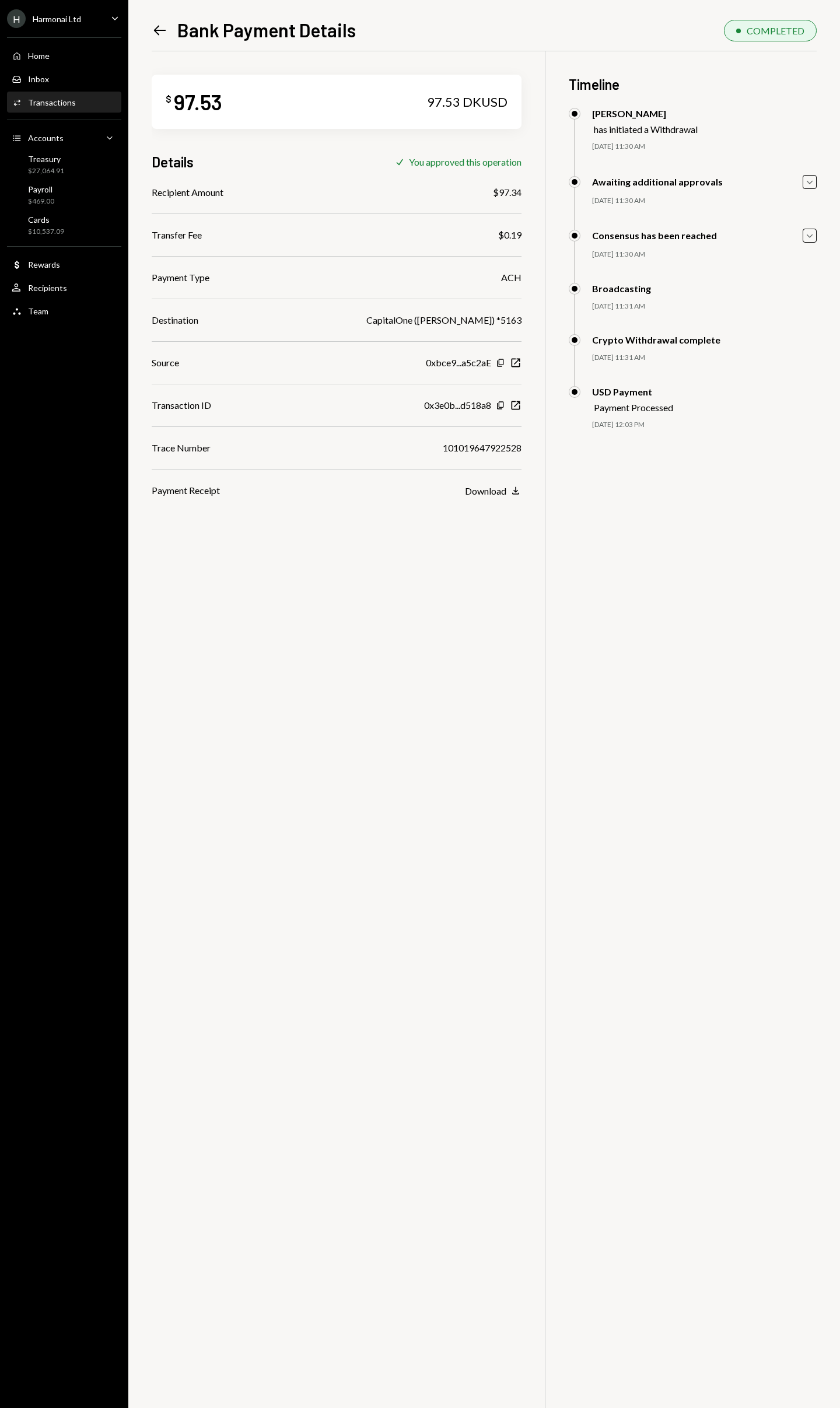
click at [159, 29] on icon "Left Arrow" at bounding box center [160, 30] width 16 height 16
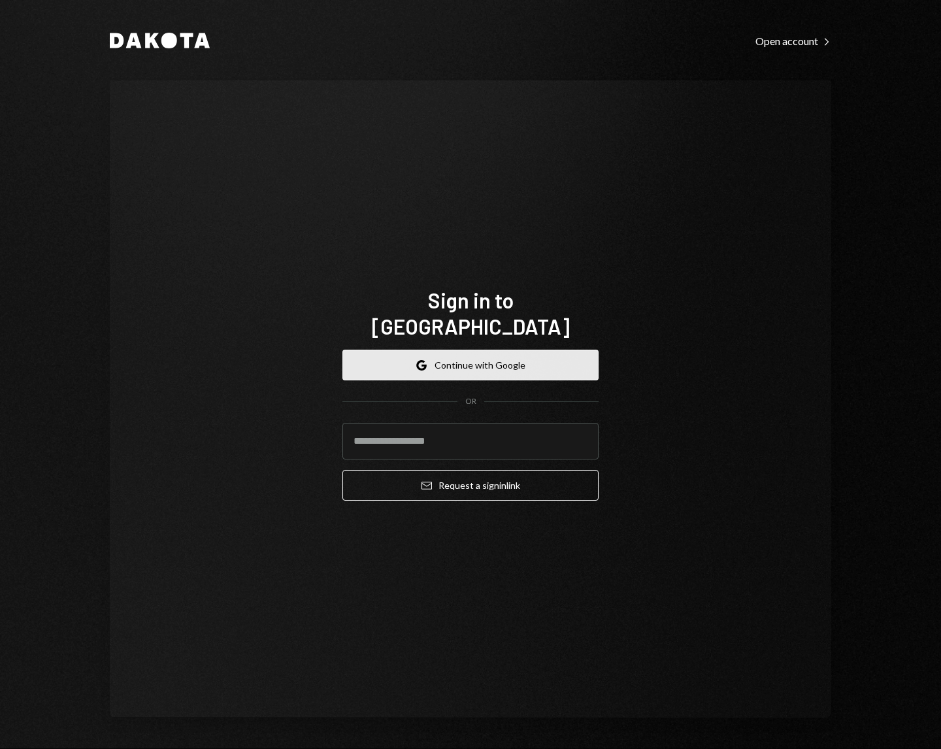
click at [519, 352] on button "Google Continue with Google" at bounding box center [470, 365] width 256 height 31
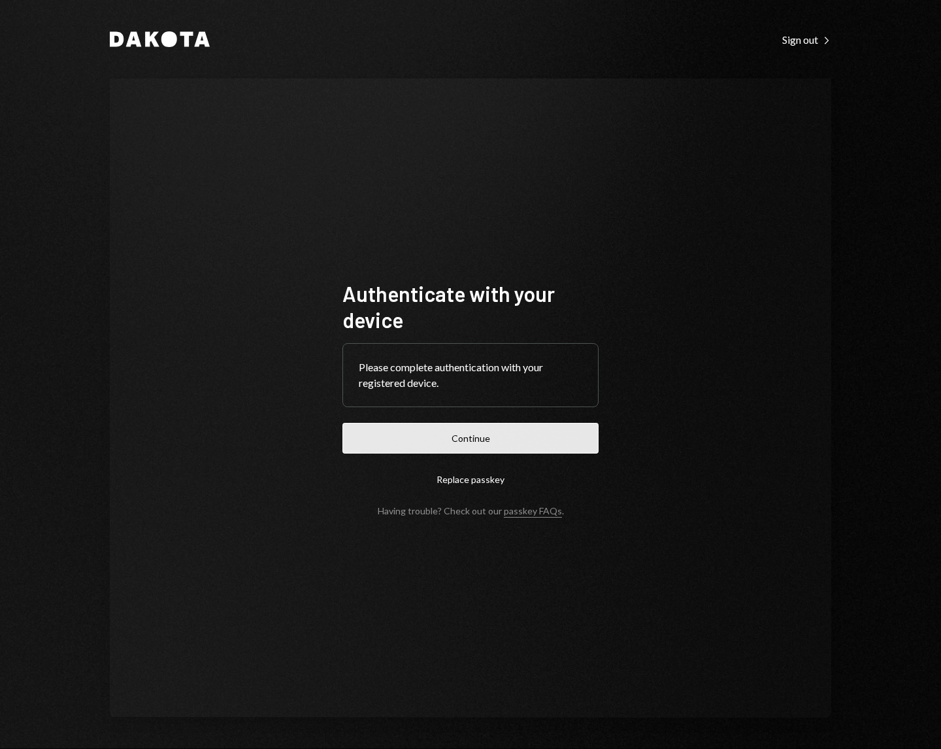
click at [548, 435] on button "Continue" at bounding box center [470, 438] width 256 height 31
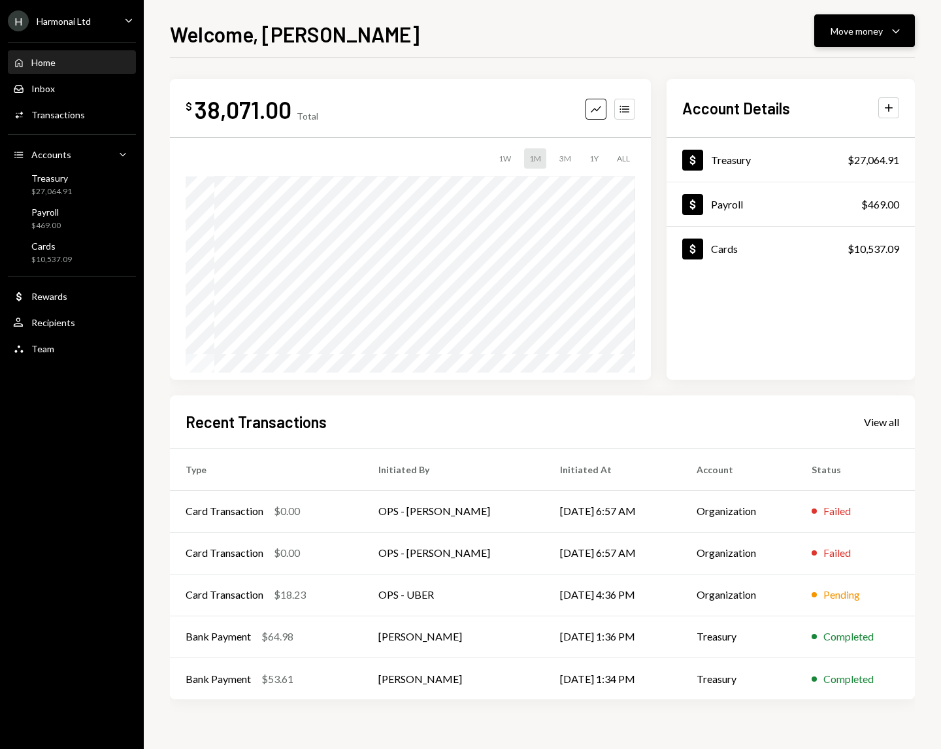
click at [853, 31] on div "Move money" at bounding box center [856, 31] width 52 height 14
click at [812, 71] on div "Send" at bounding box center [853, 70] width 95 height 14
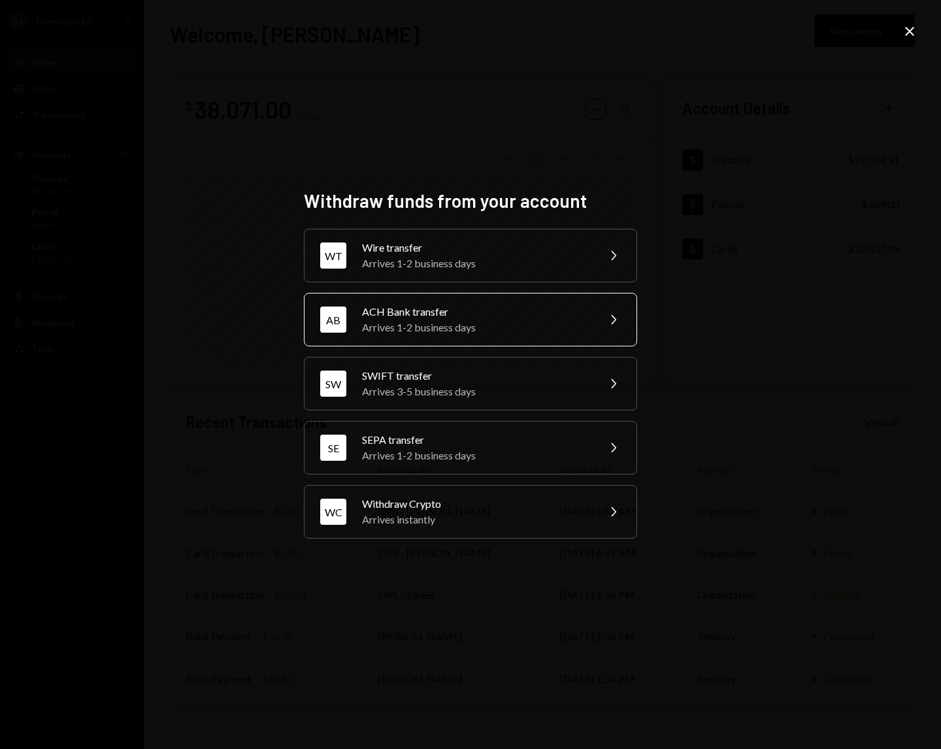
click at [534, 329] on div "Arrives 1-2 business days" at bounding box center [475, 328] width 227 height 16
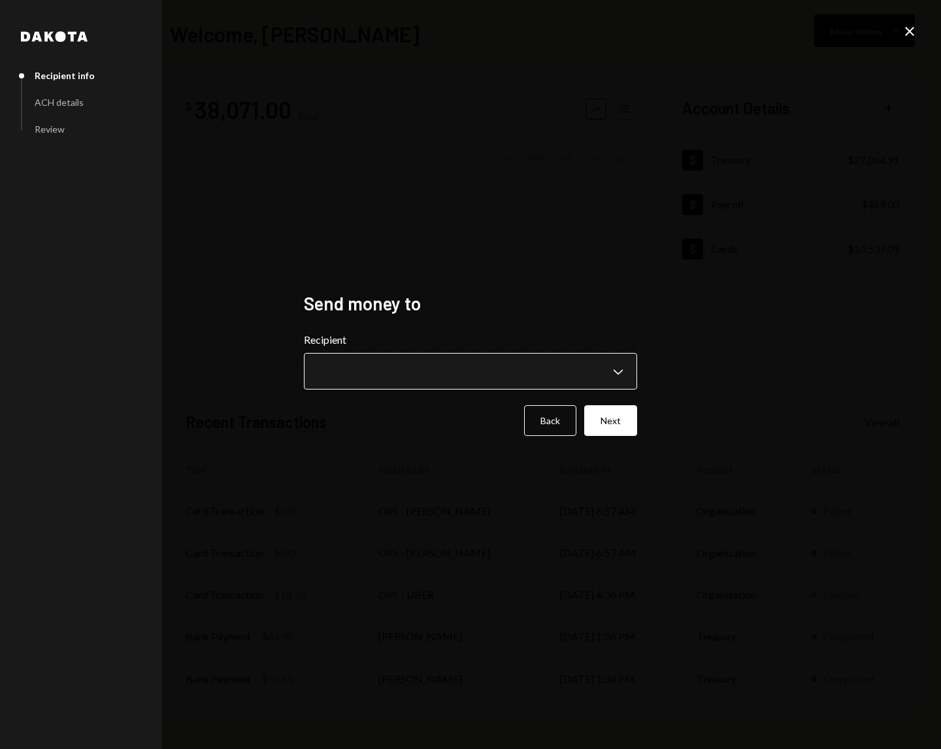
click at [519, 389] on body "**********" at bounding box center [470, 374] width 941 height 749
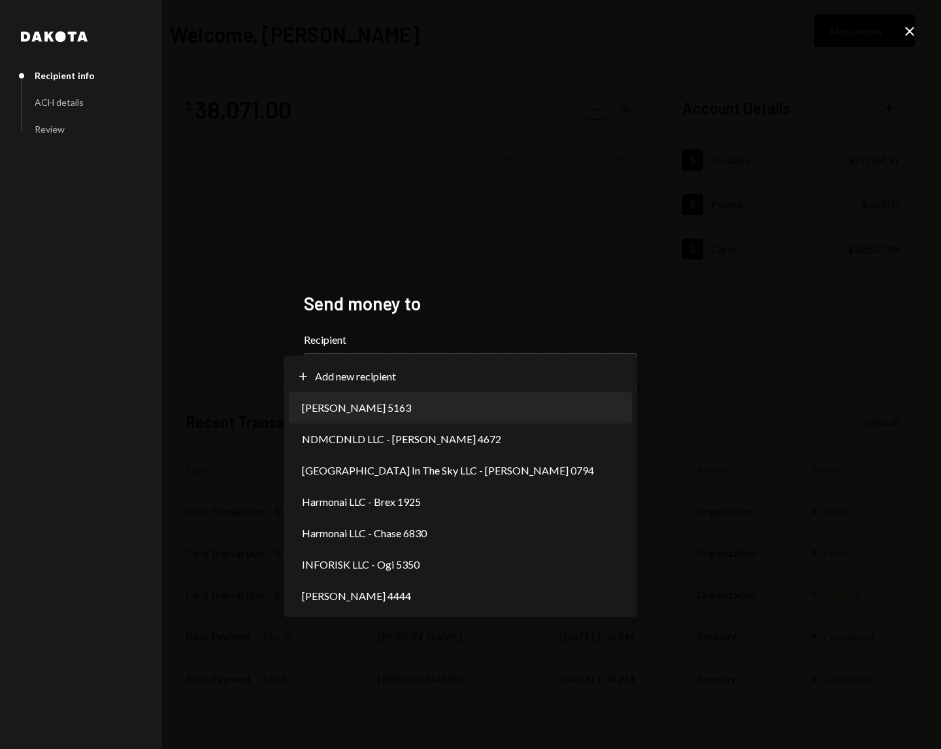
select select "**********"
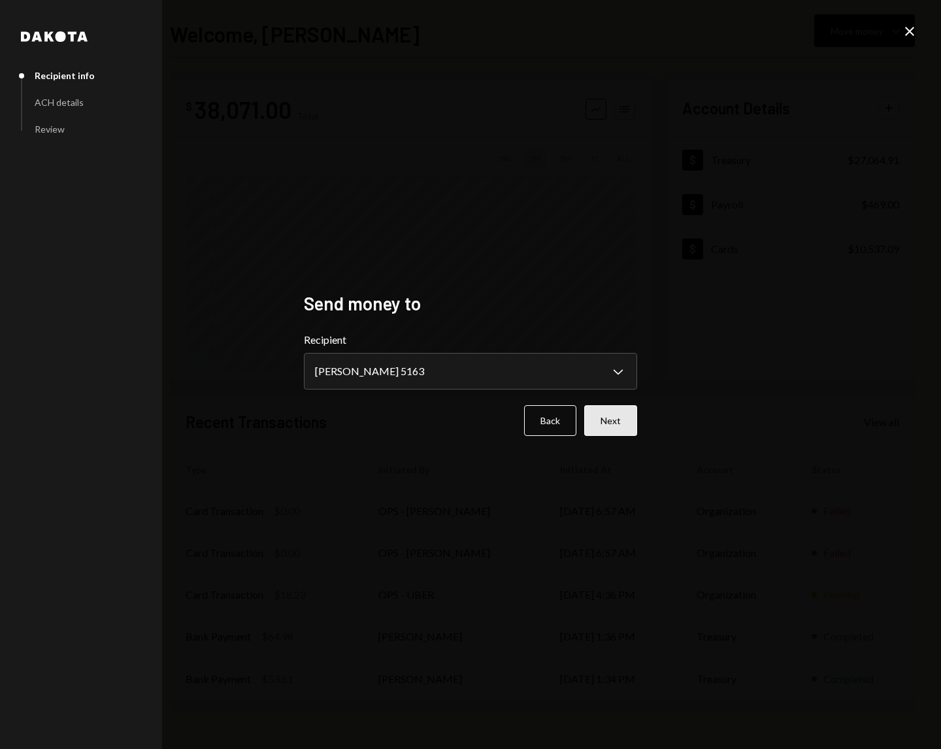
click at [614, 420] on button "Next" at bounding box center [610, 420] width 53 height 31
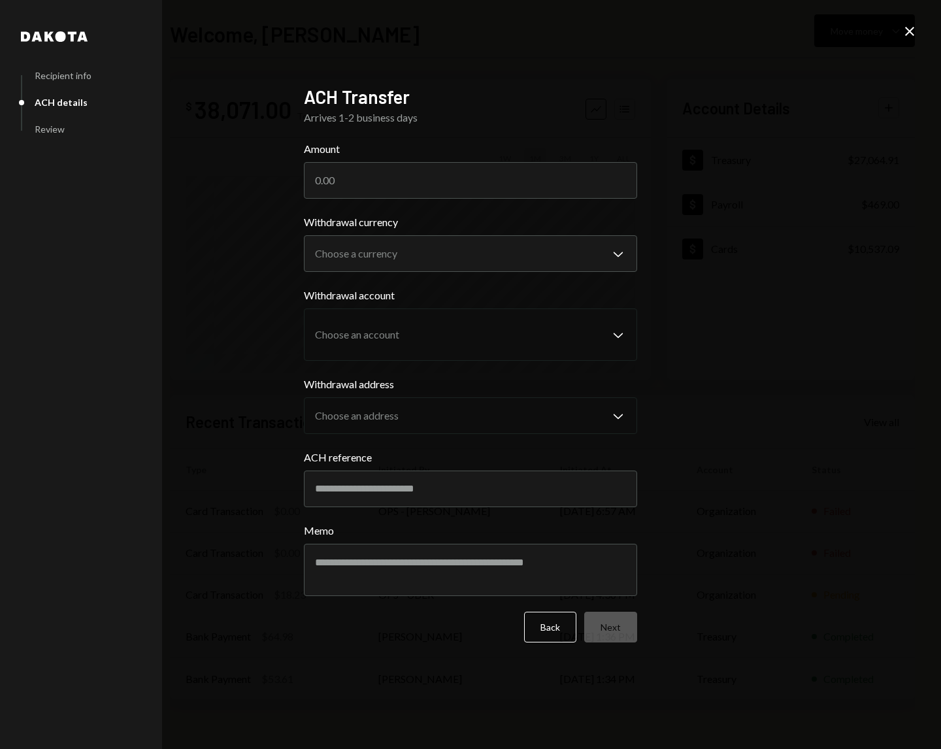
click at [491, 201] on form "**********" at bounding box center [470, 391] width 333 height 501
click at [471, 187] on input "Amount" at bounding box center [470, 180] width 333 height 37
type input "61.82"
click at [619, 250] on body "**********" at bounding box center [470, 374] width 941 height 749
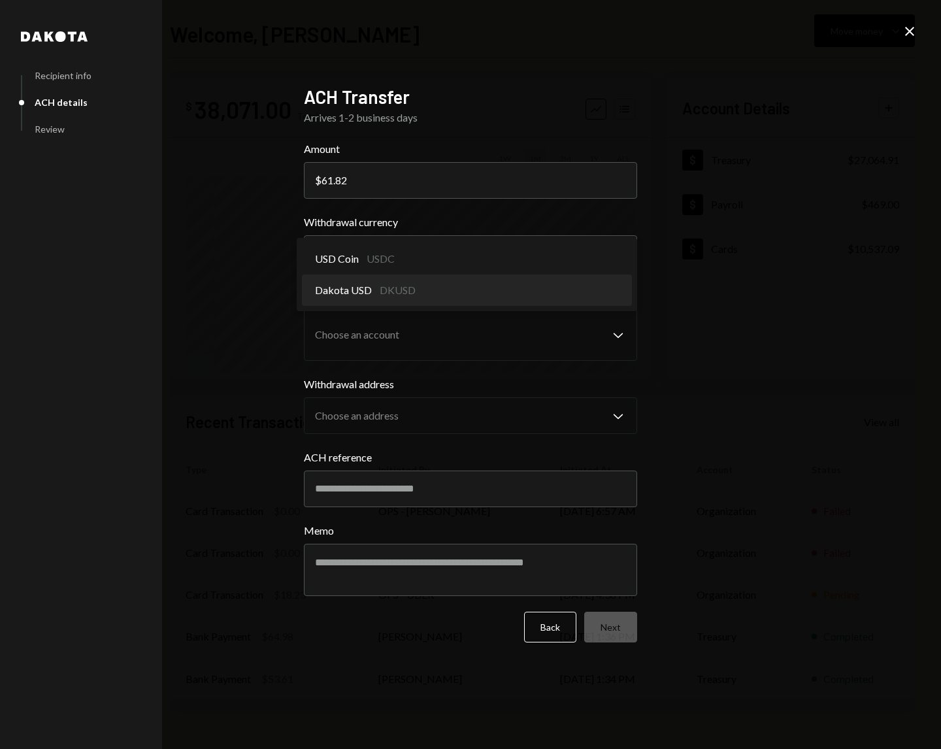
select select "*****"
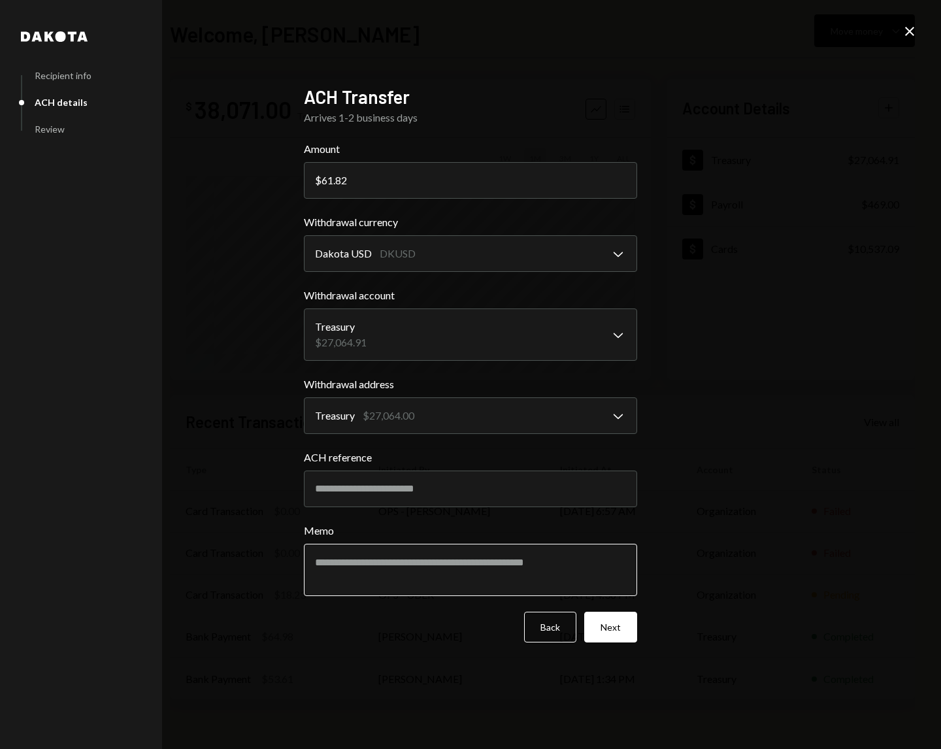
click at [432, 576] on textarea "Memo" at bounding box center [470, 570] width 333 height 52
click at [349, 568] on textarea "**********" at bounding box center [470, 570] width 333 height 52
type textarea "**********"
click at [621, 633] on button "Next" at bounding box center [610, 627] width 53 height 31
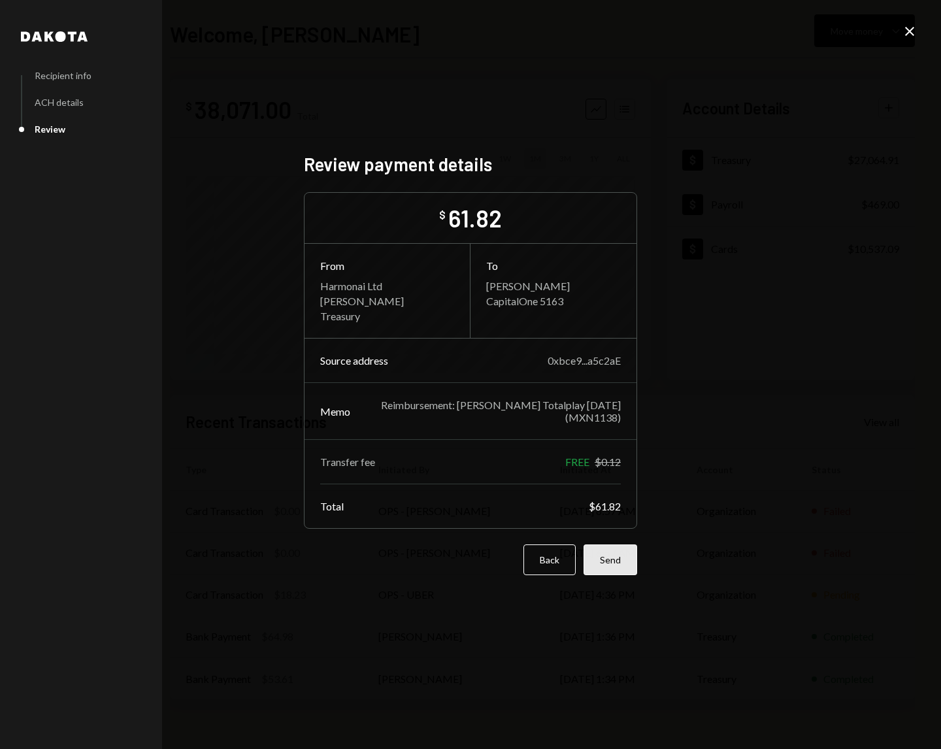
click at [619, 568] on button "Send" at bounding box center [611, 559] width 54 height 31
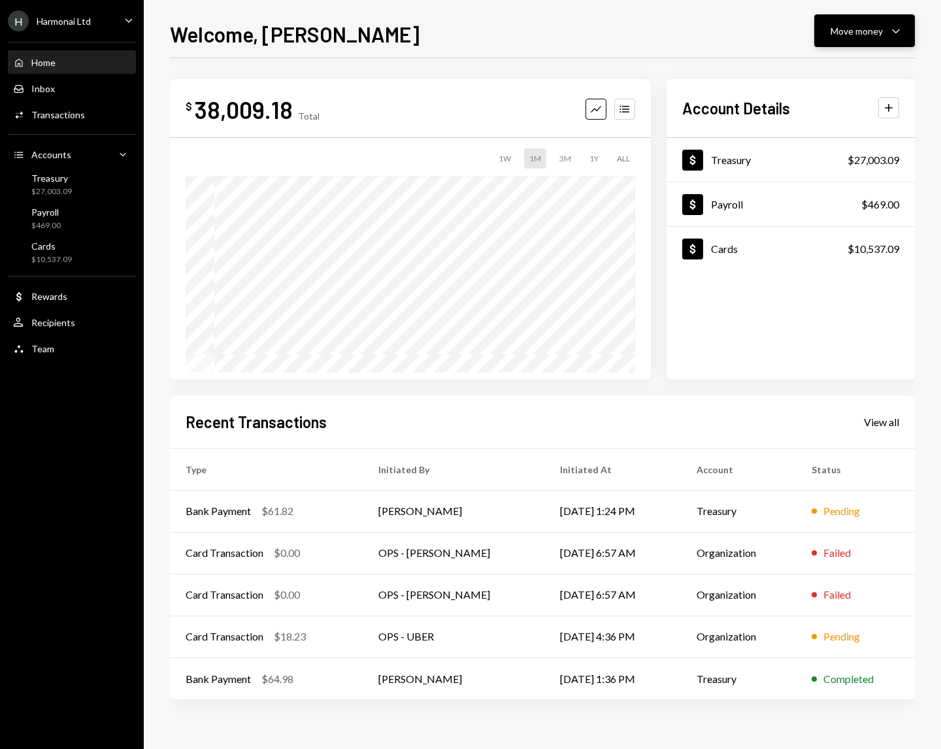
click at [861, 26] on div "Move money" at bounding box center [856, 31] width 52 height 14
click at [818, 74] on div "Send" at bounding box center [853, 70] width 95 height 14
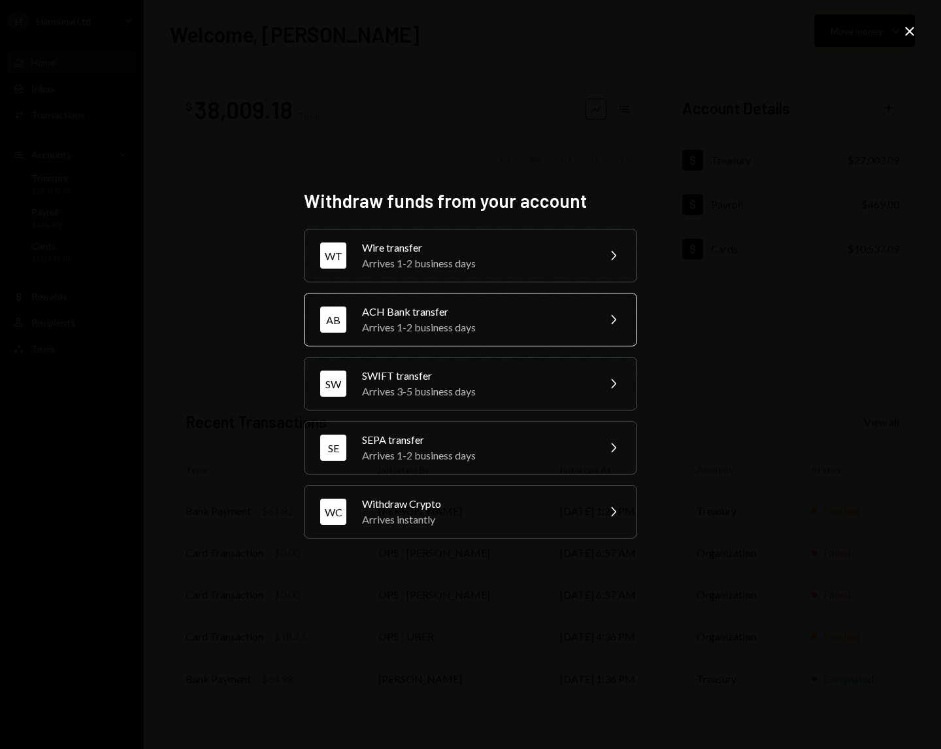
click at [533, 321] on div "Arrives 1-2 business days" at bounding box center [475, 328] width 227 height 16
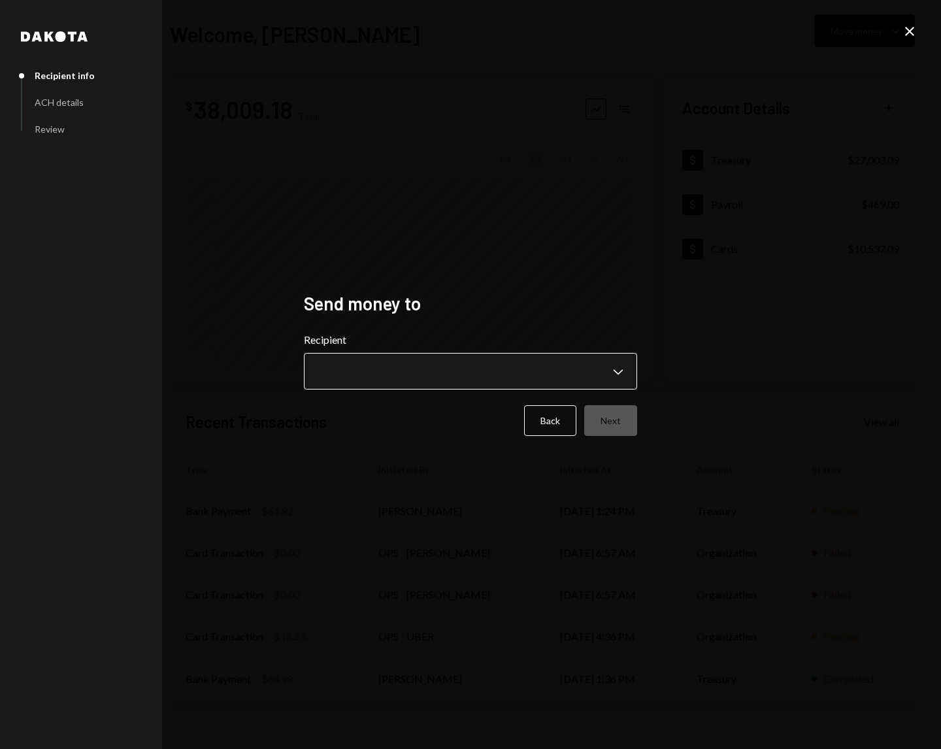
click at [485, 370] on body "**********" at bounding box center [470, 374] width 941 height 749
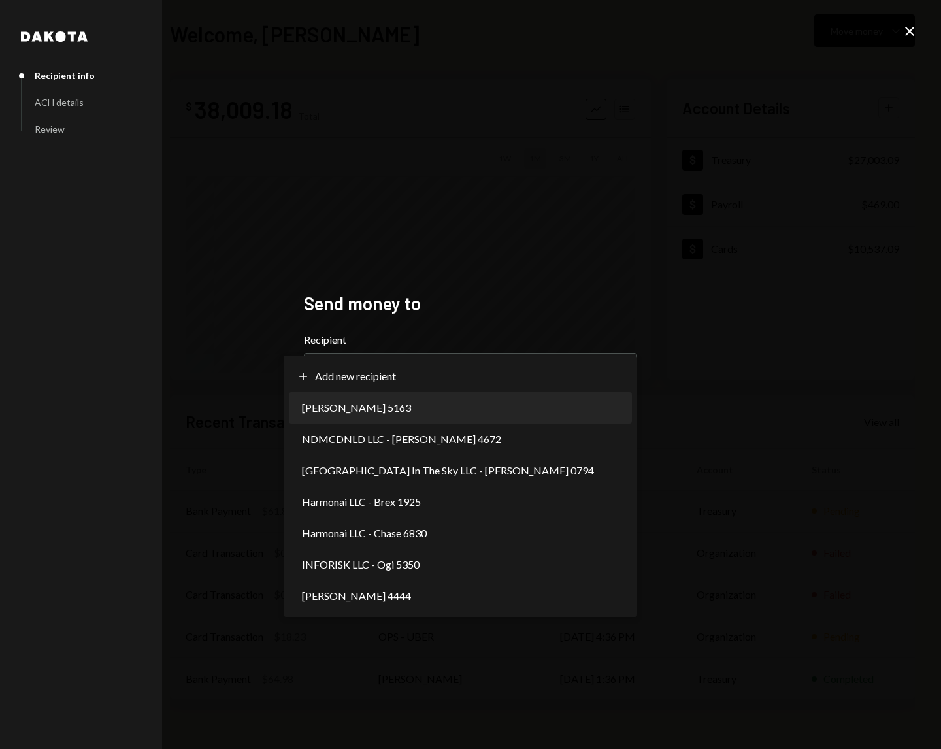
select select "**********"
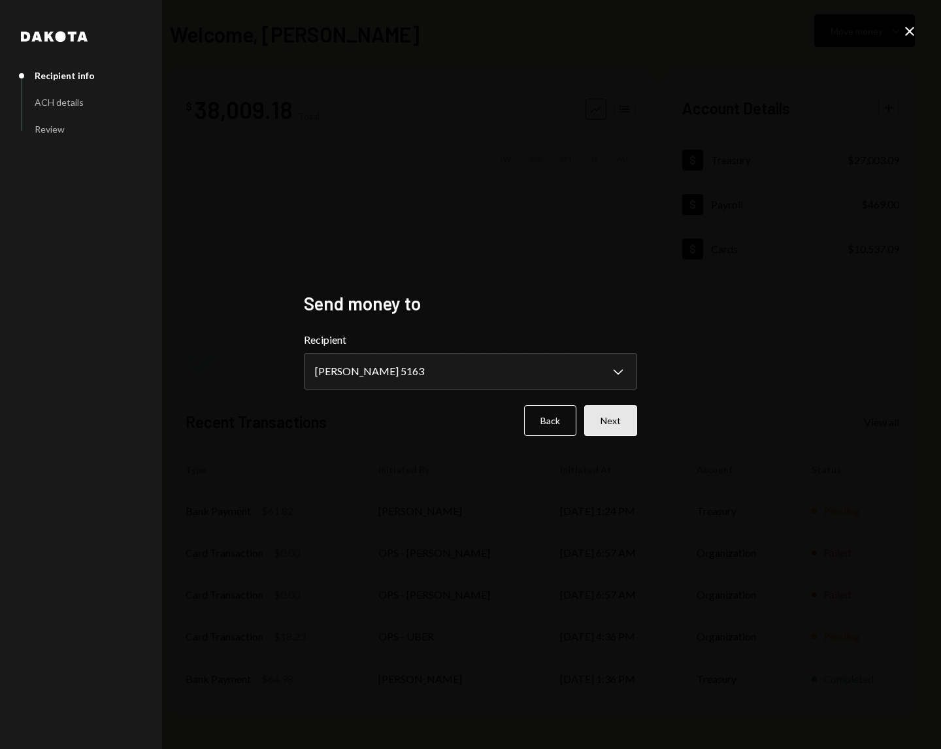
click at [614, 415] on button "Next" at bounding box center [610, 420] width 53 height 31
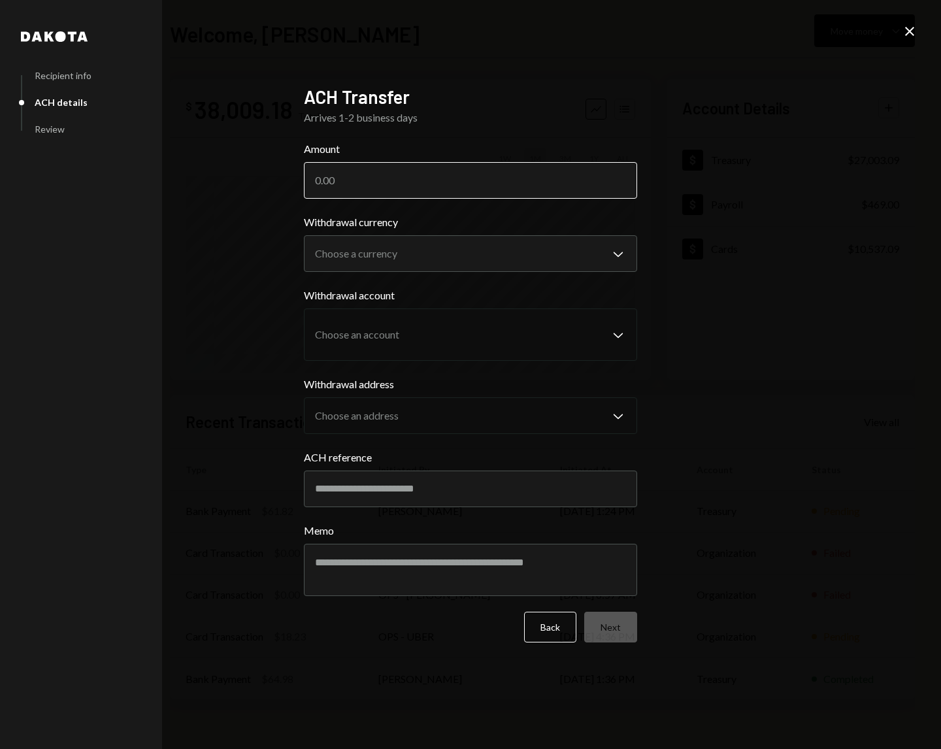
click at [516, 188] on input "Amount" at bounding box center [470, 180] width 333 height 37
type input "108.45"
click at [499, 248] on body "**********" at bounding box center [470, 374] width 941 height 749
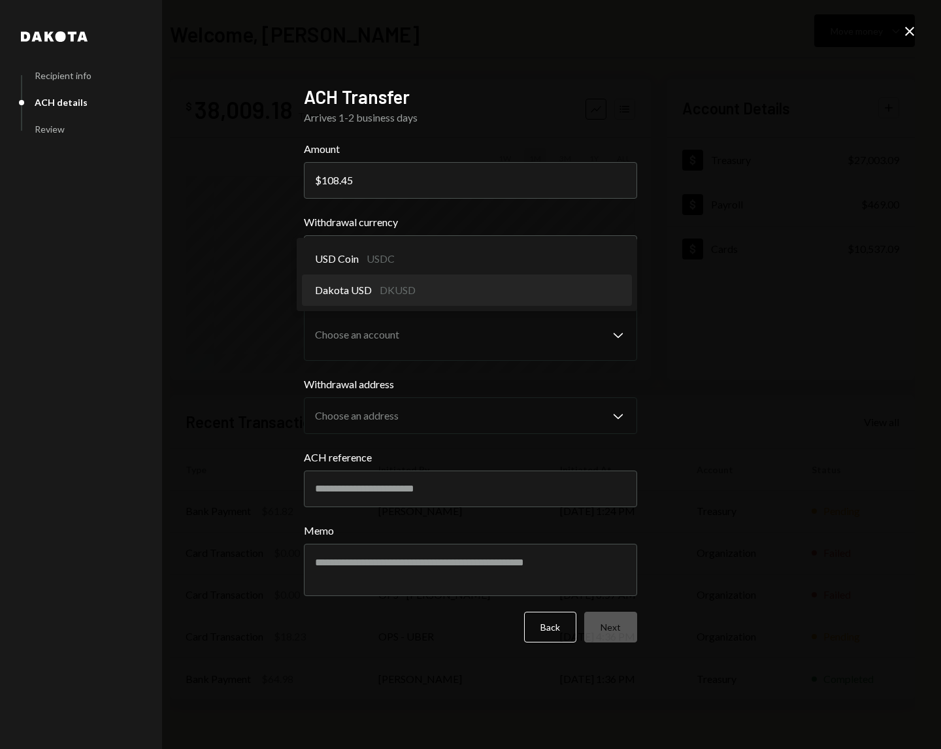
select select "*****"
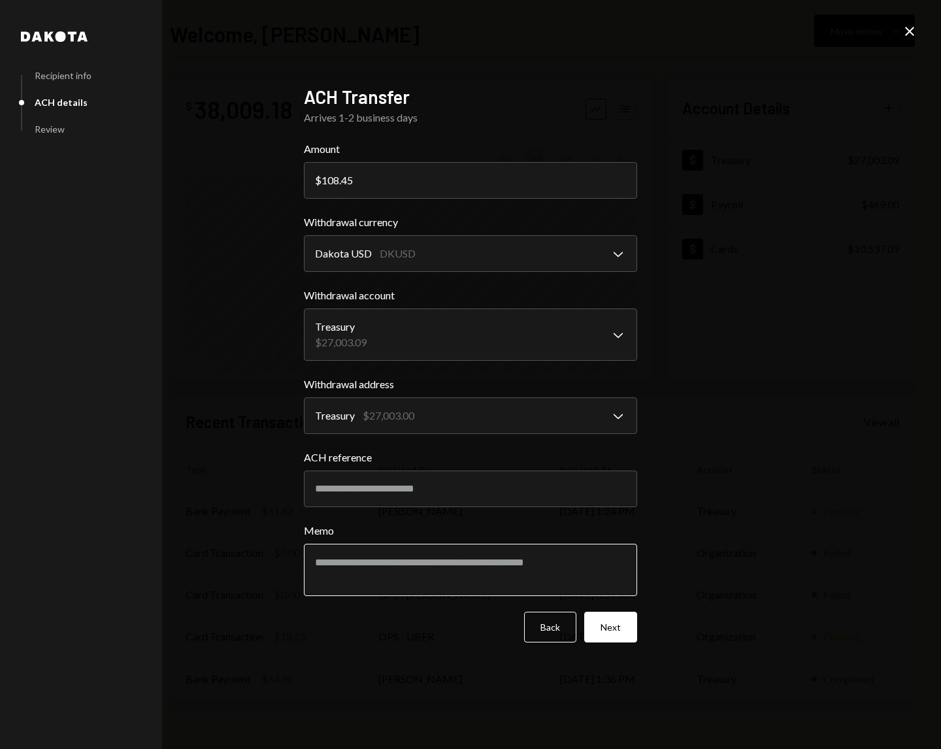
click at [412, 563] on textarea "Memo" at bounding box center [470, 570] width 333 height 52
type textarea "**********"
click at [618, 625] on button "Next" at bounding box center [610, 627] width 53 height 31
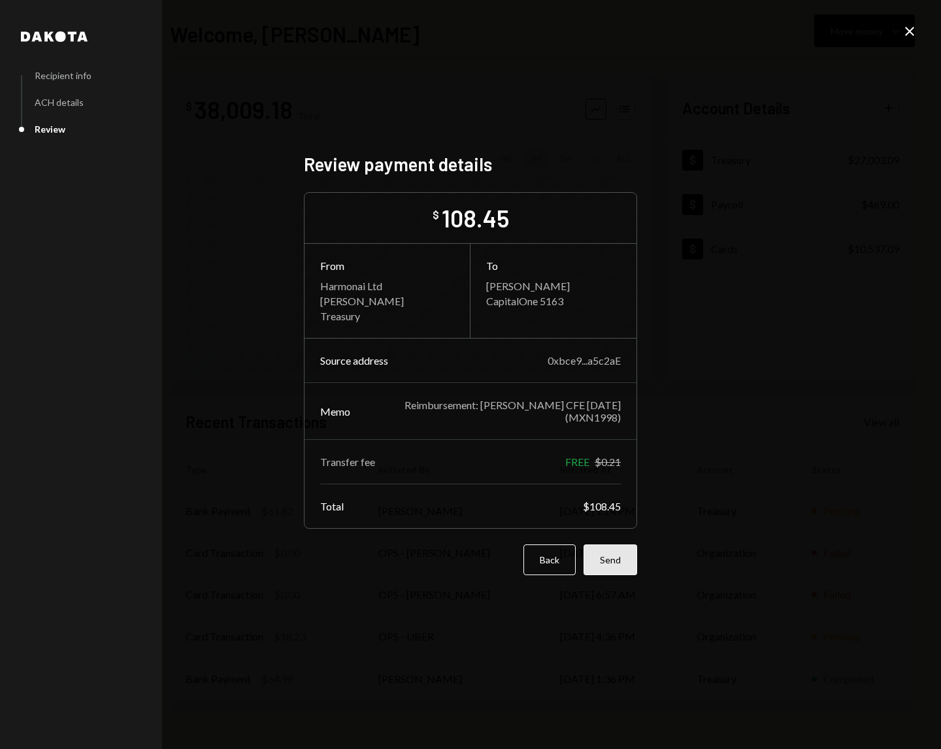
click at [616, 550] on button "Send" at bounding box center [611, 559] width 54 height 31
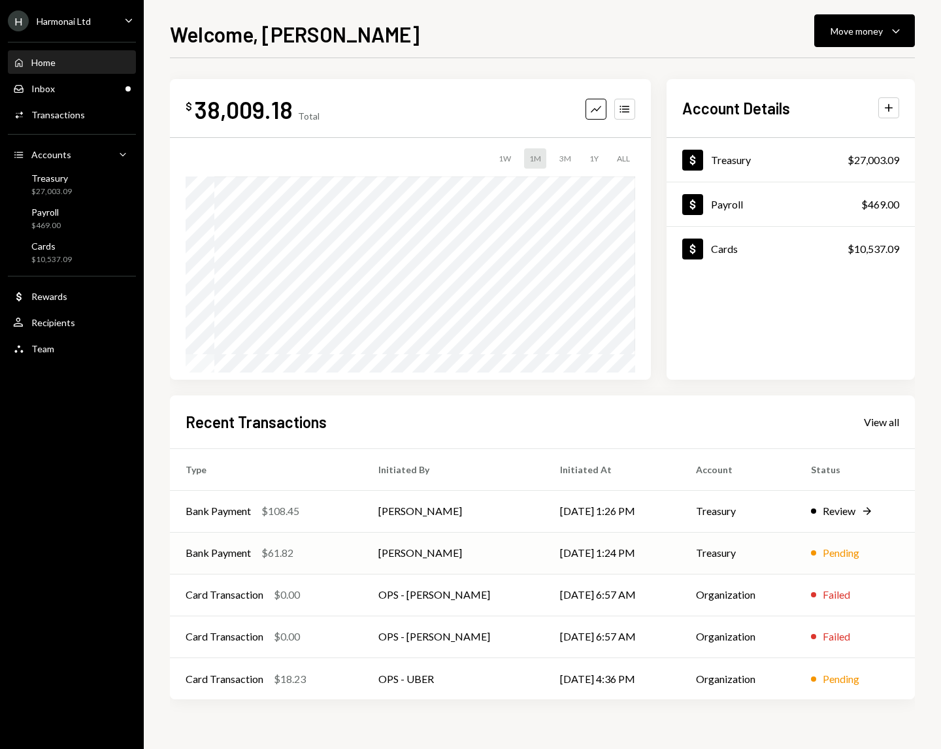
click at [425, 557] on td "[PERSON_NAME]" at bounding box center [454, 553] width 182 height 42
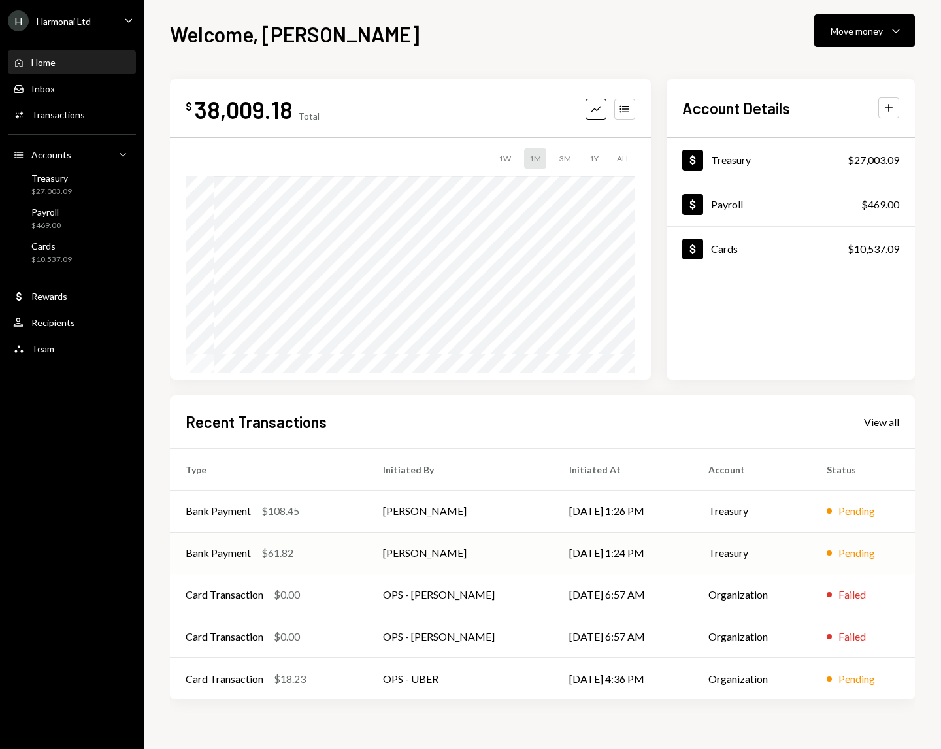
click at [236, 557] on div "Bank Payment" at bounding box center [218, 553] width 65 height 16
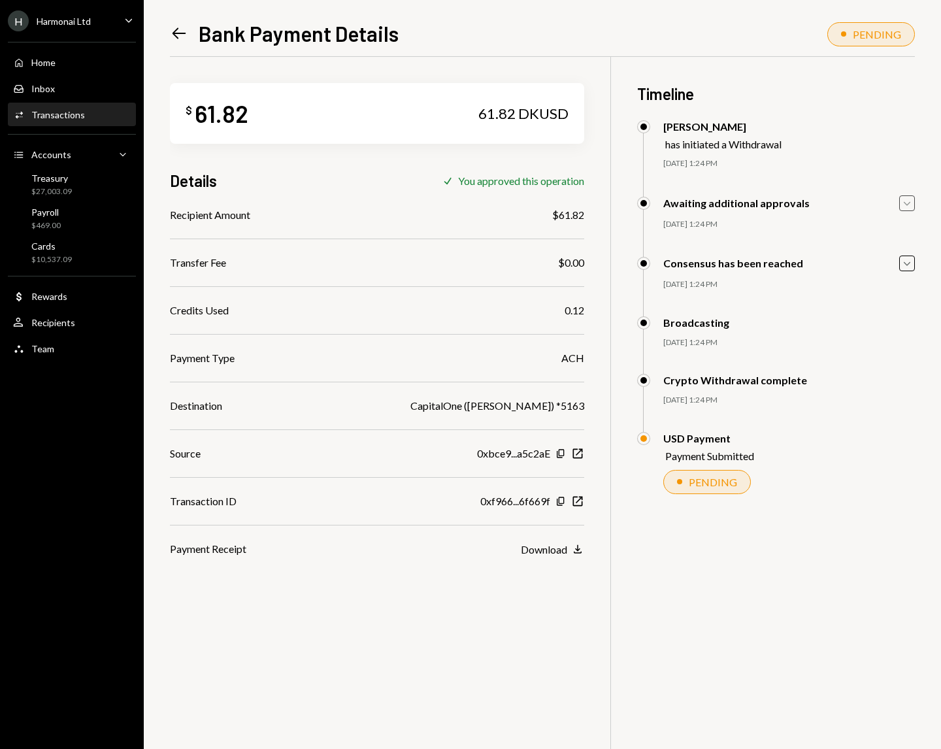
click at [905, 205] on icon "Caret Down" at bounding box center [907, 203] width 14 height 14
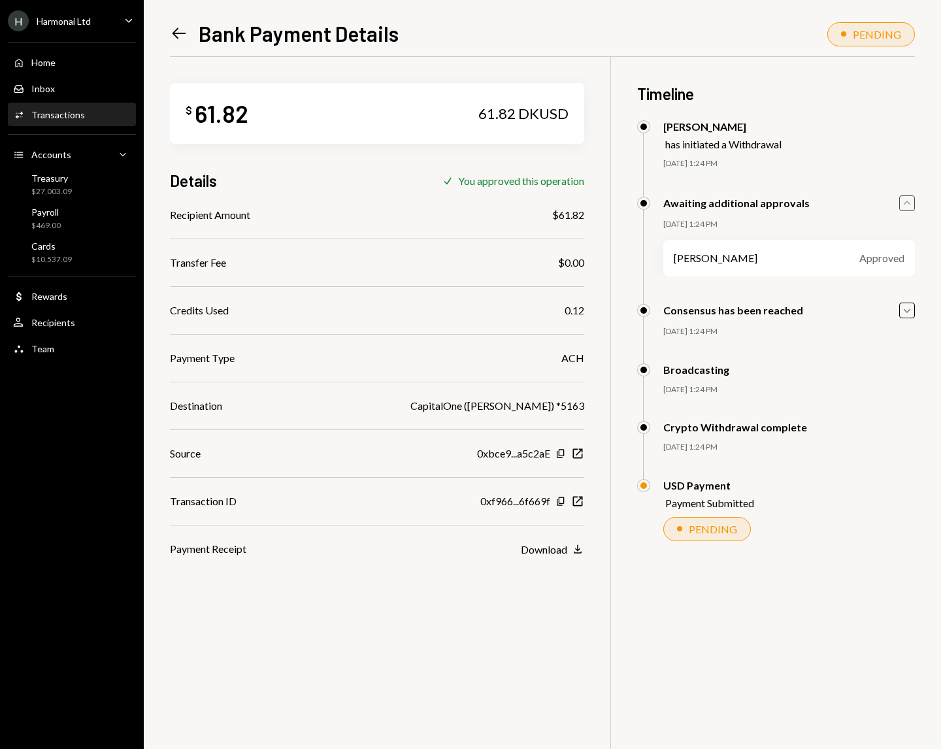
click at [905, 205] on icon "Caret Up" at bounding box center [907, 203] width 14 height 14
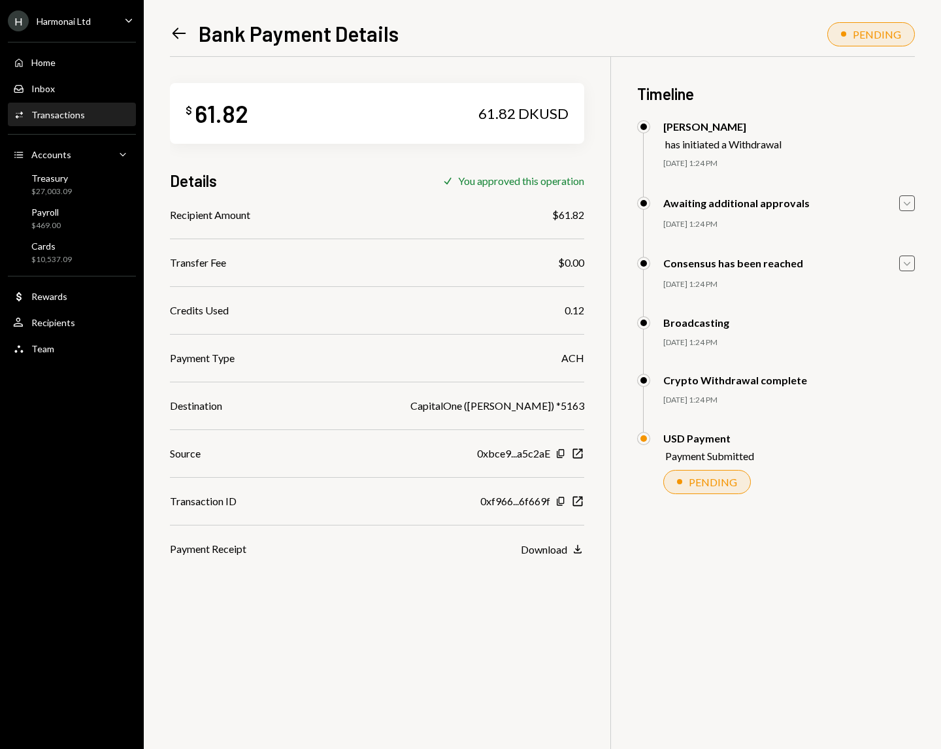
click at [908, 264] on icon "Caret Down" at bounding box center [907, 263] width 14 height 14
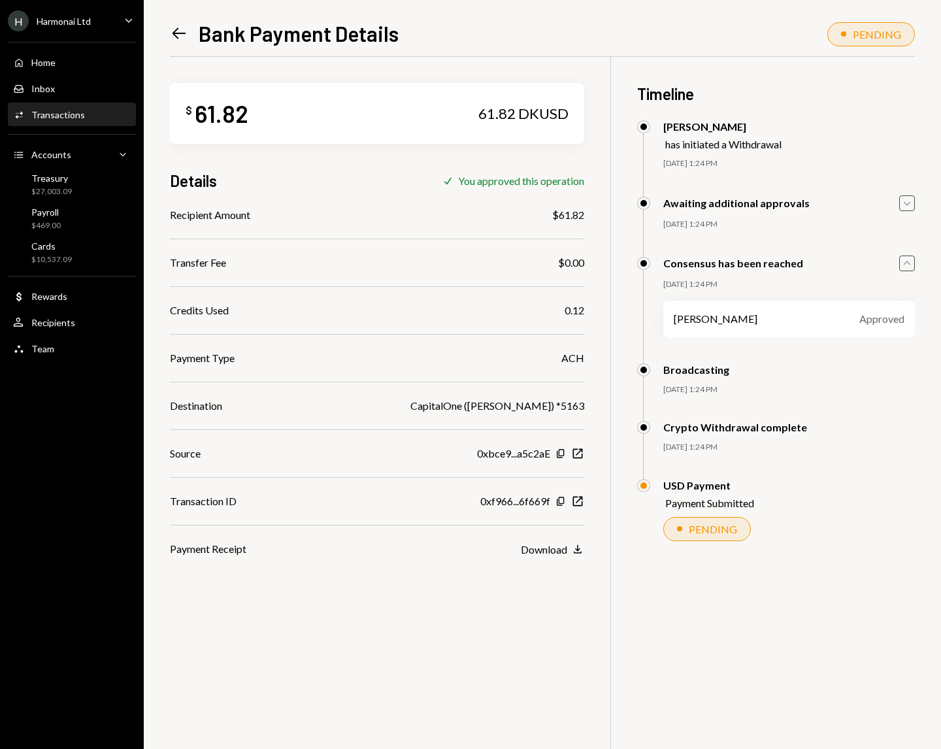
click at [908, 264] on icon "Caret Up" at bounding box center [907, 263] width 14 height 14
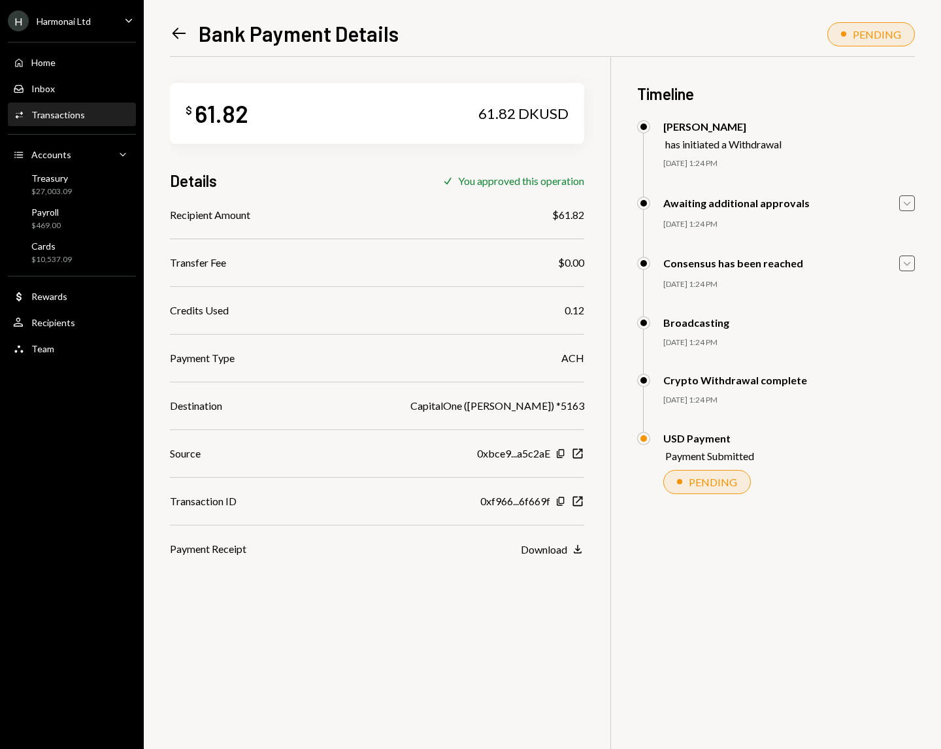
click at [178, 35] on icon "Left Arrow" at bounding box center [179, 33] width 18 height 18
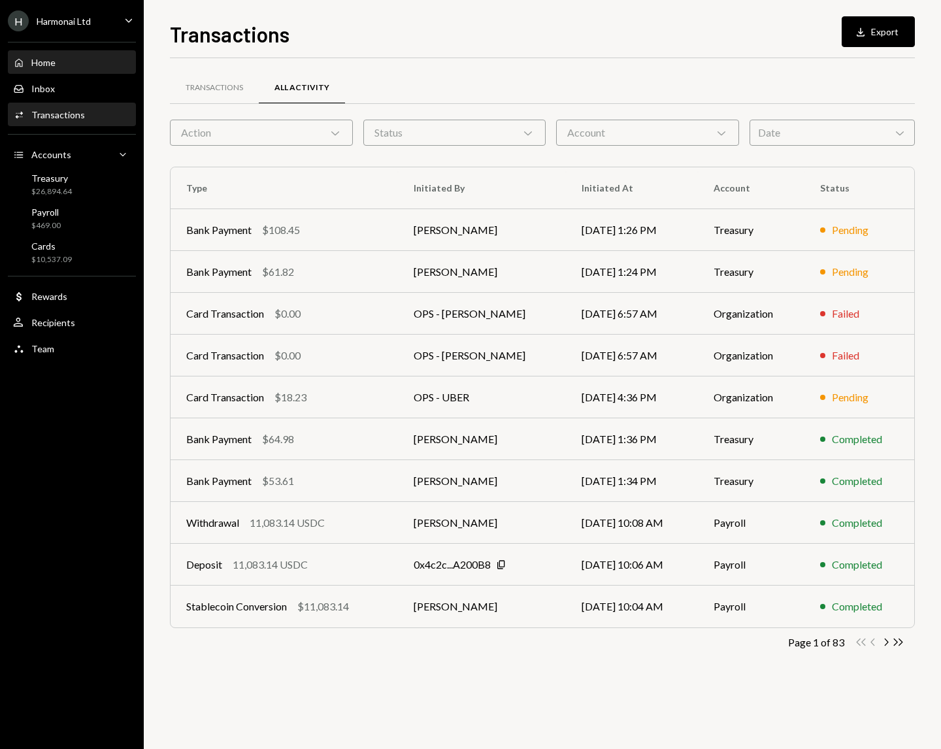
click at [52, 59] on div "Home" at bounding box center [43, 62] width 24 height 11
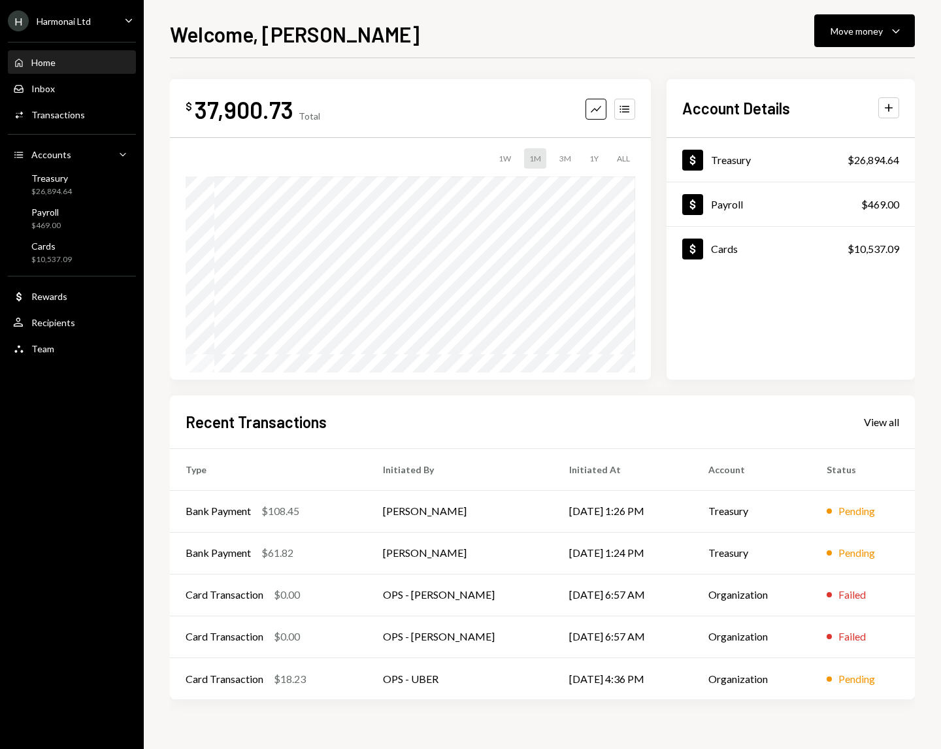
click at [41, 60] on div "Home" at bounding box center [43, 62] width 24 height 11
click at [46, 64] on div "Home" at bounding box center [43, 62] width 24 height 11
click at [41, 64] on div "Home" at bounding box center [43, 62] width 24 height 11
